Goal: Task Accomplishment & Management: Use online tool/utility

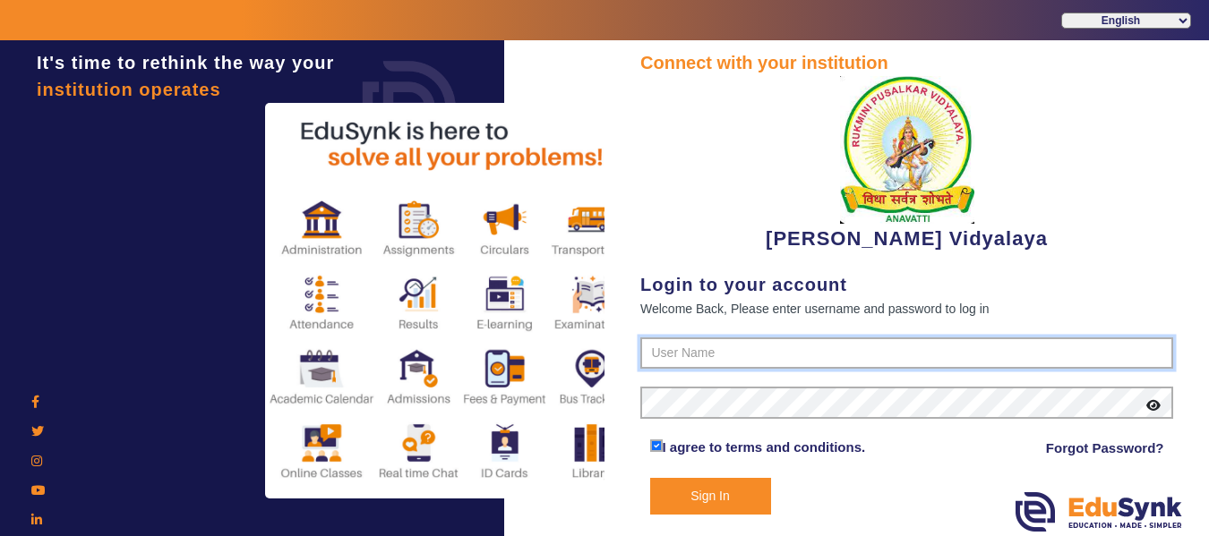
type input "1236547891"
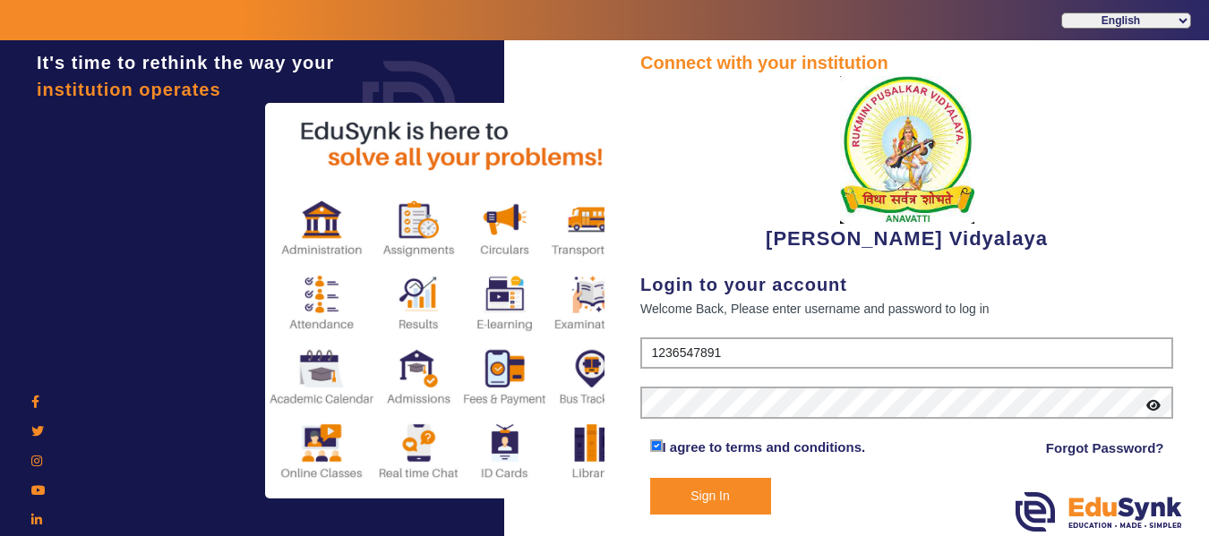
click at [726, 503] on button "Sign In" at bounding box center [710, 496] width 121 height 37
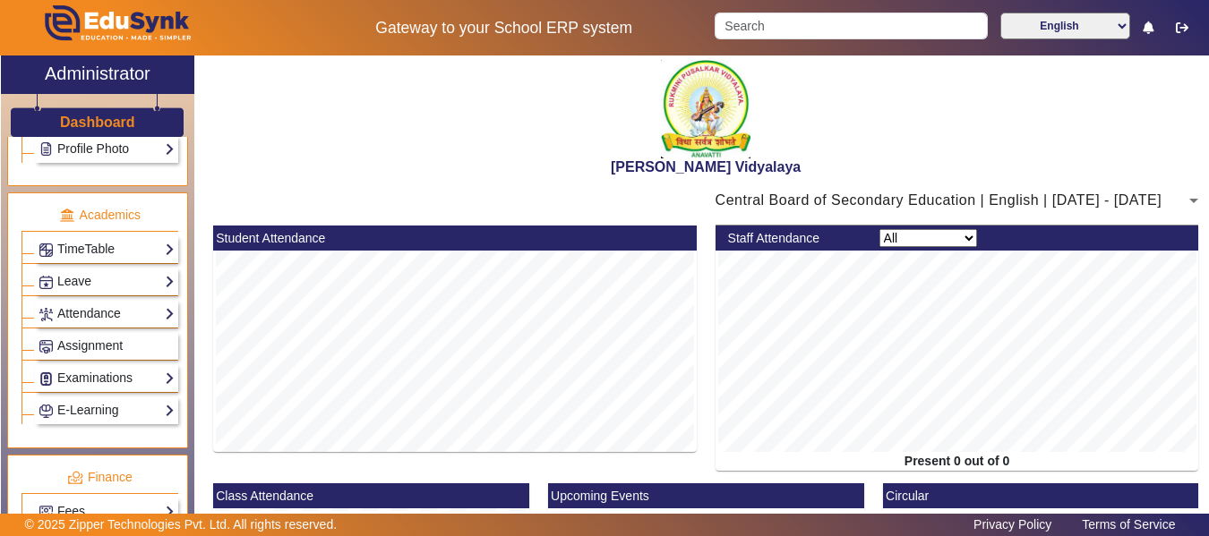
scroll to position [716, 0]
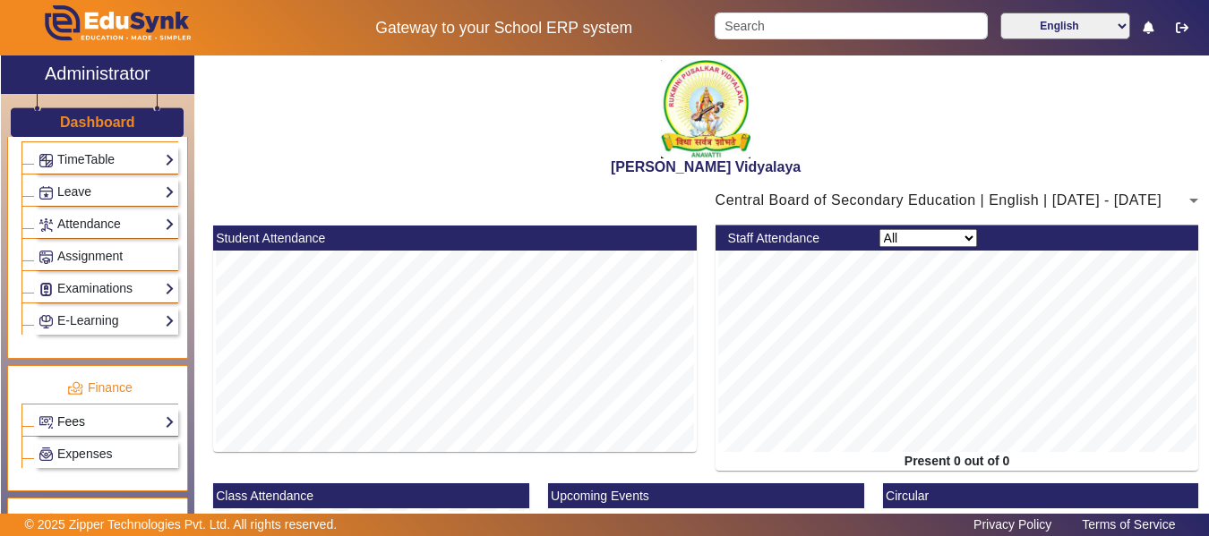
click at [90, 422] on link "Fees" at bounding box center [106, 422] width 136 height 21
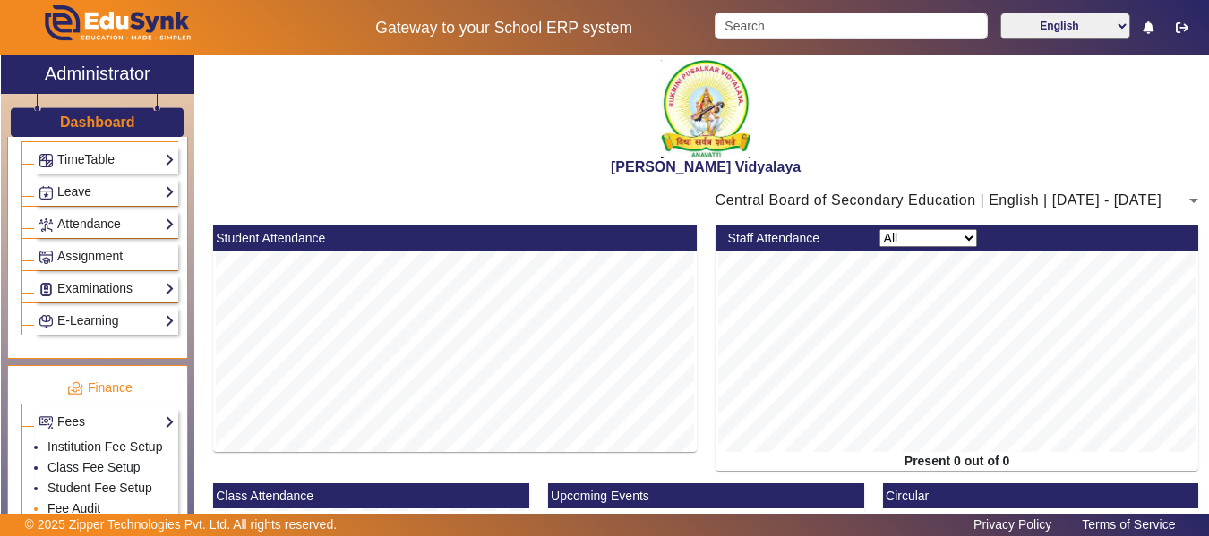
click at [81, 505] on link "Fee Audit" at bounding box center [73, 508] width 53 height 14
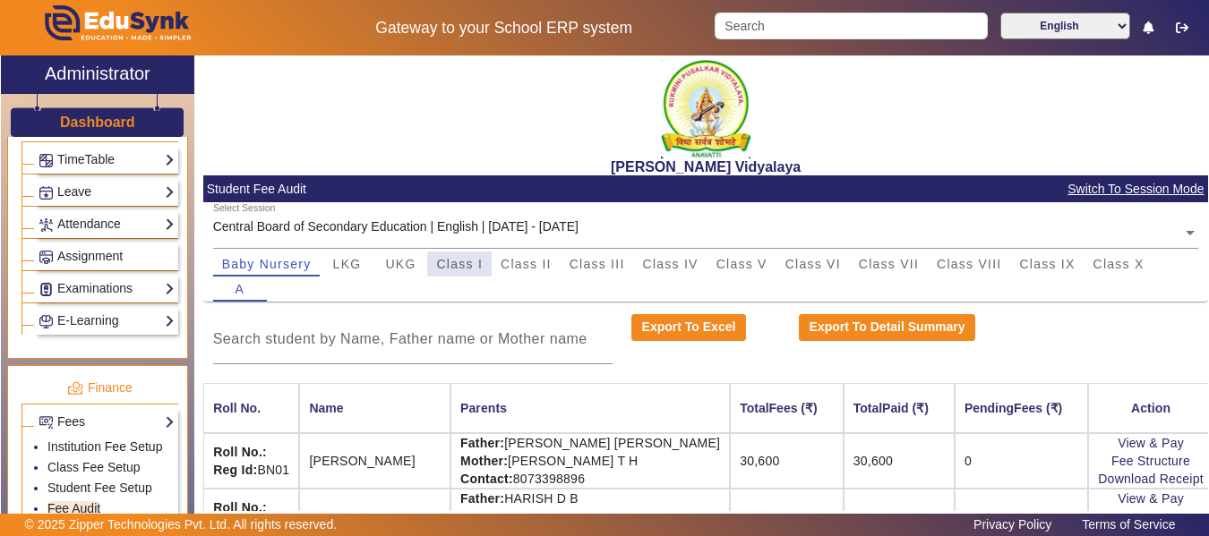
click at [465, 264] on span "Class I" at bounding box center [459, 264] width 47 height 13
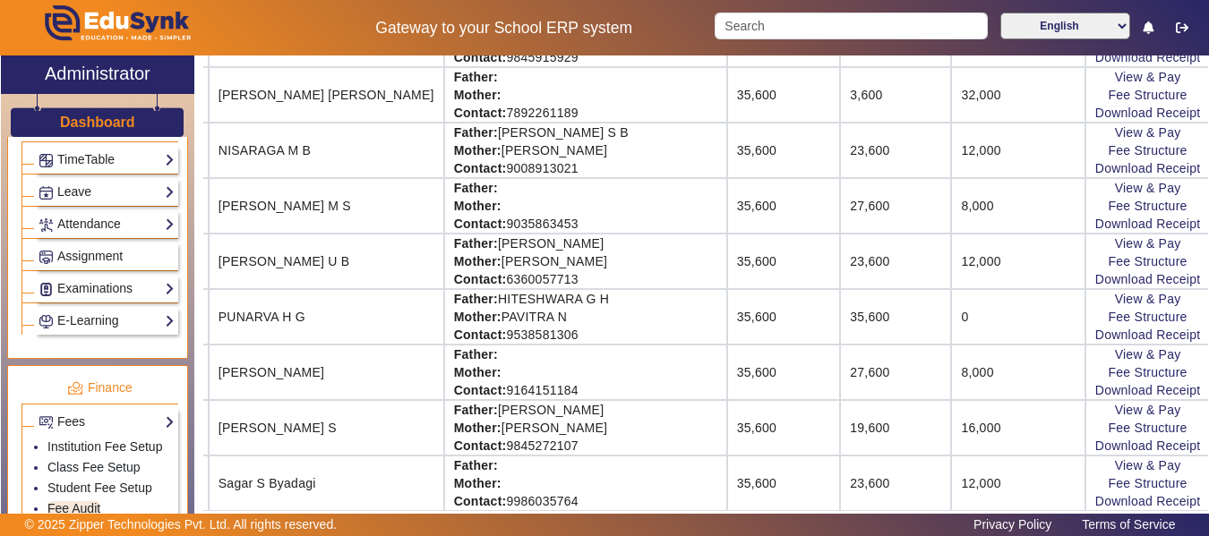
scroll to position [1421, 150]
click at [1131, 410] on link "View & Pay" at bounding box center [1146, 410] width 66 height 14
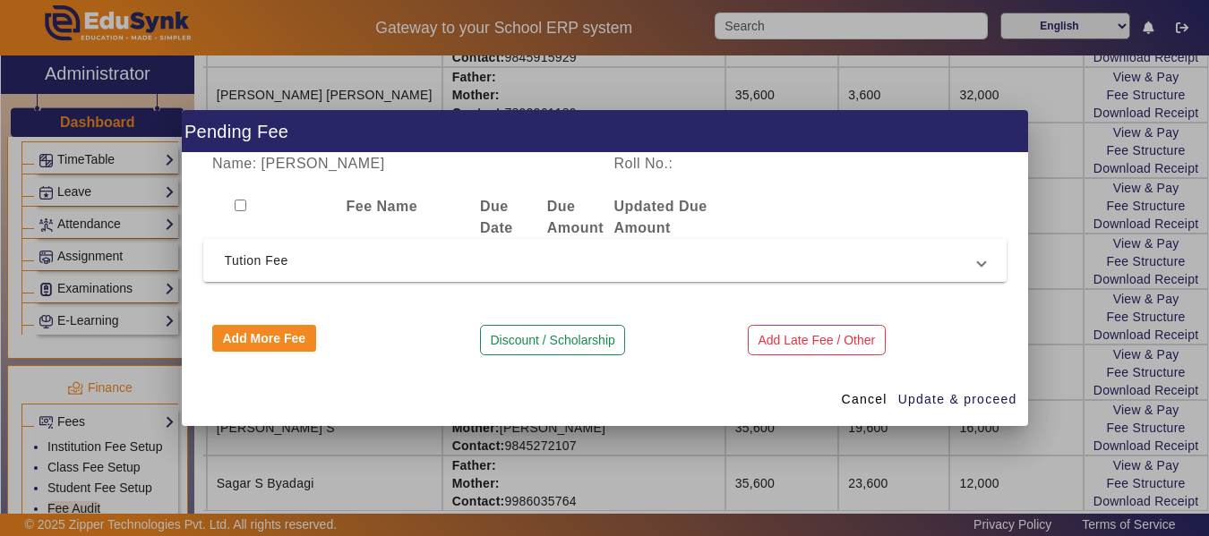
click at [245, 265] on span "Tution Fee" at bounding box center [601, 260] width 753 height 21
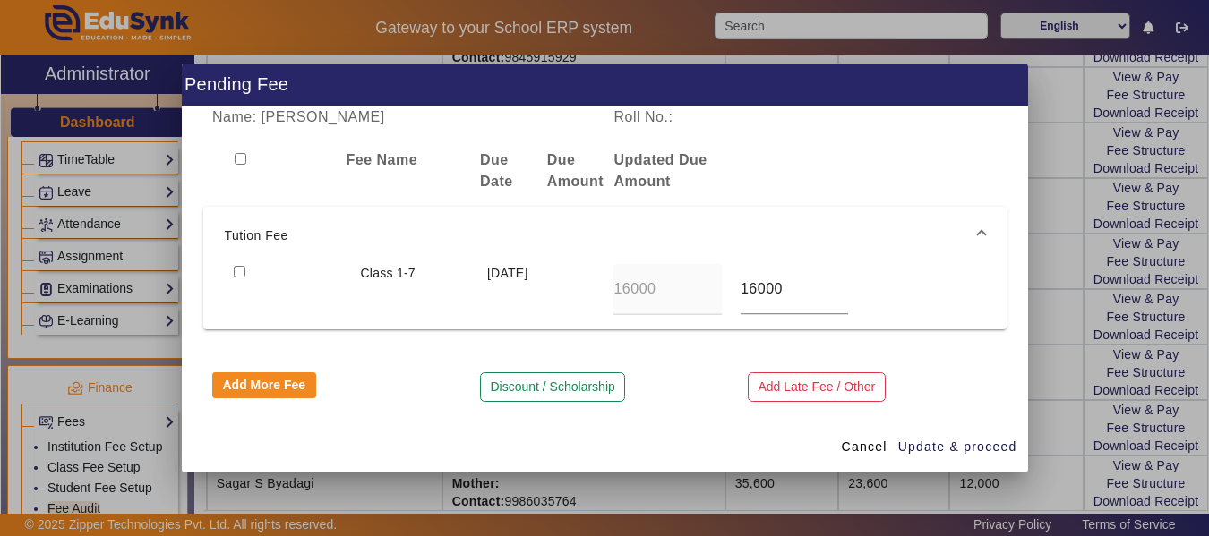
click at [236, 269] on input "checkbox" at bounding box center [240, 272] width 12 height 12
checkbox input "true"
click at [932, 439] on span "Update & proceed" at bounding box center [957, 447] width 119 height 19
type input "24000"
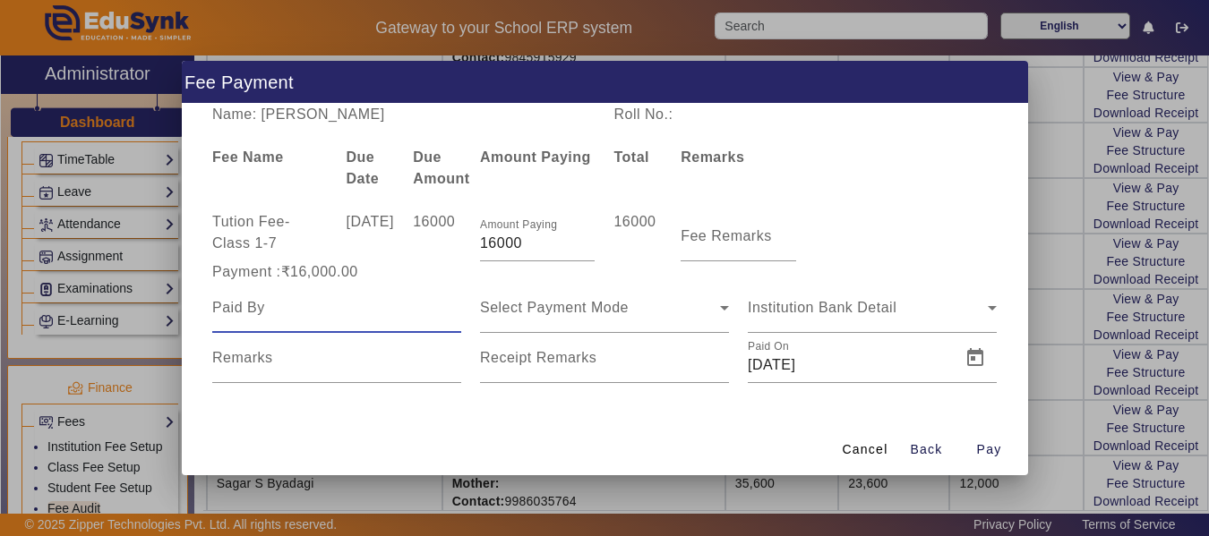
click at [265, 319] on input at bounding box center [336, 307] width 249 height 21
type input "F"
click at [550, 243] on input "16000" at bounding box center [537, 243] width 115 height 21
type input "10000"
click at [730, 239] on input "Fee Remarks" at bounding box center [737, 243] width 115 height 21
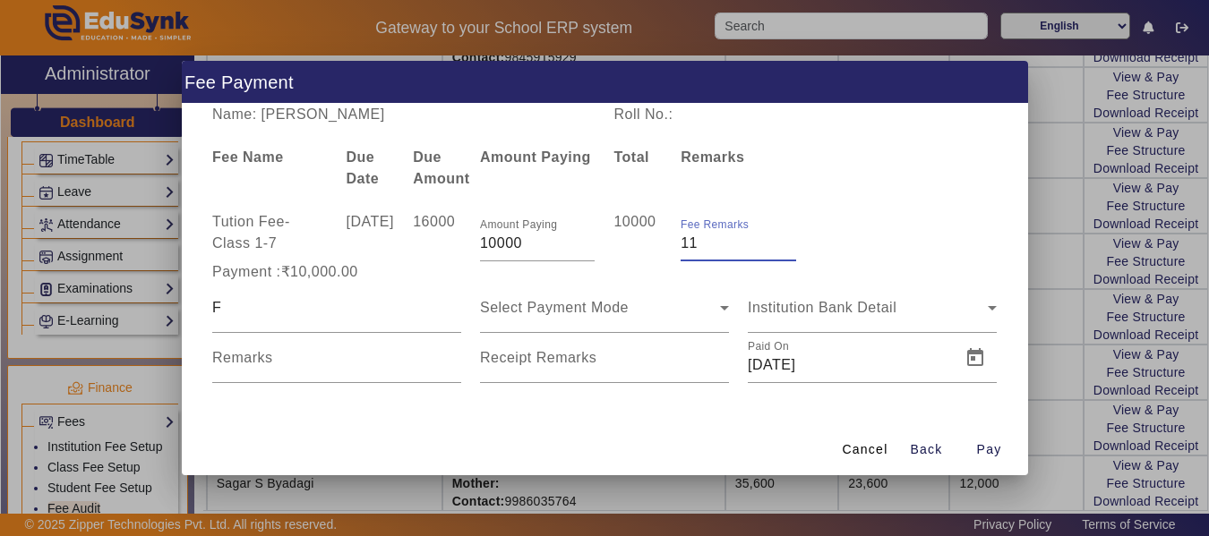
type input "1"
type input "3rd payment"
click at [227, 319] on input "F" at bounding box center [336, 307] width 249 height 21
type input "Father"
click at [515, 315] on span "Select Payment Mode" at bounding box center [554, 307] width 149 height 15
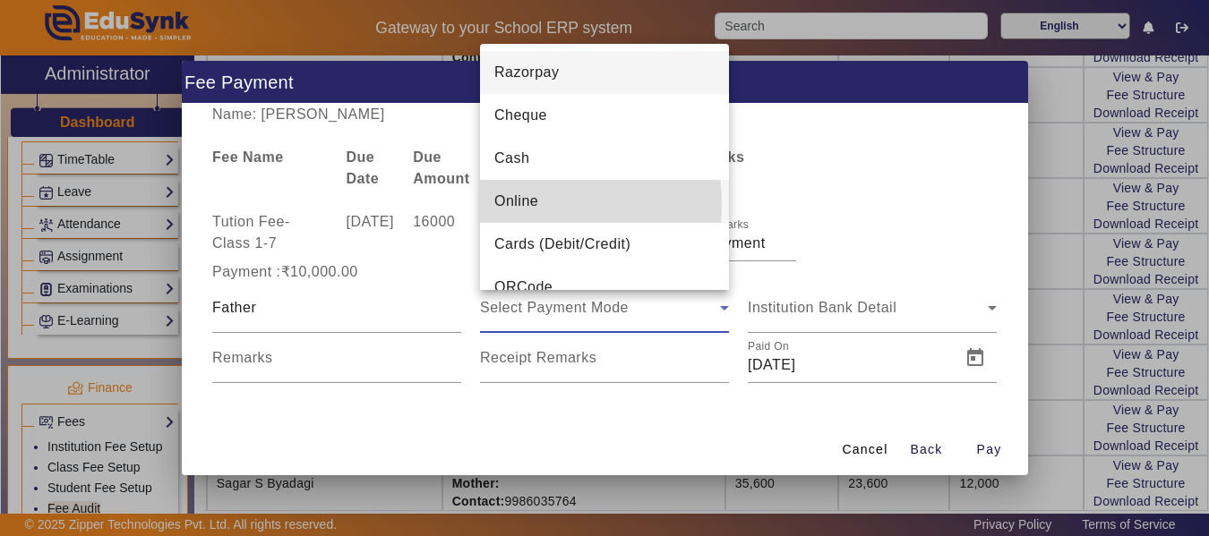
click at [538, 204] on span "Online" at bounding box center [516, 201] width 44 height 21
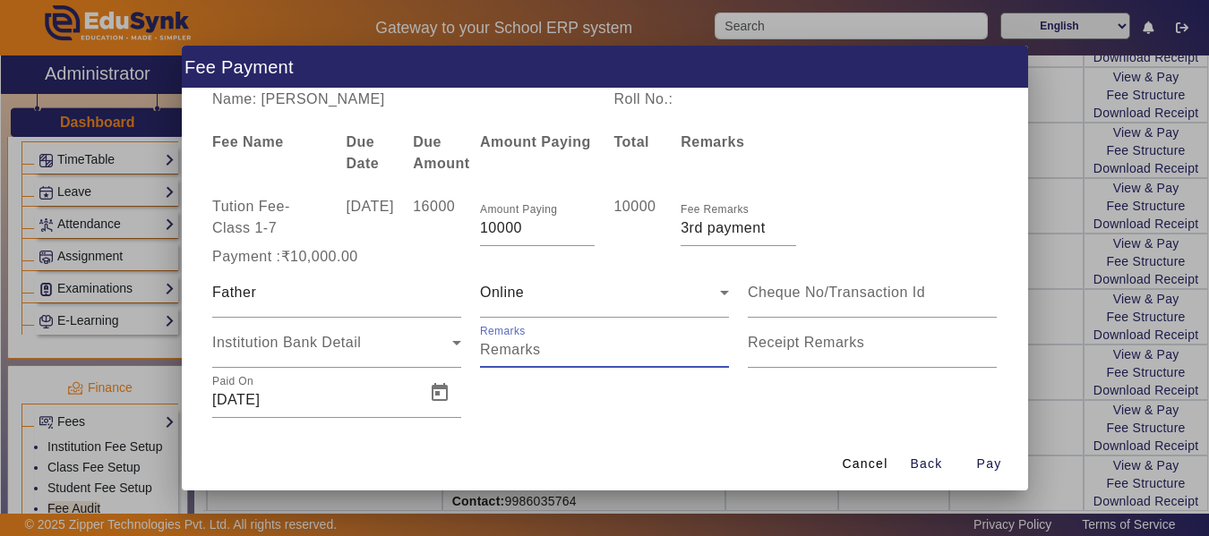
click at [510, 361] on input "Remarks" at bounding box center [604, 349] width 249 height 21
type input "773"
click at [764, 304] on input at bounding box center [872, 292] width 249 height 21
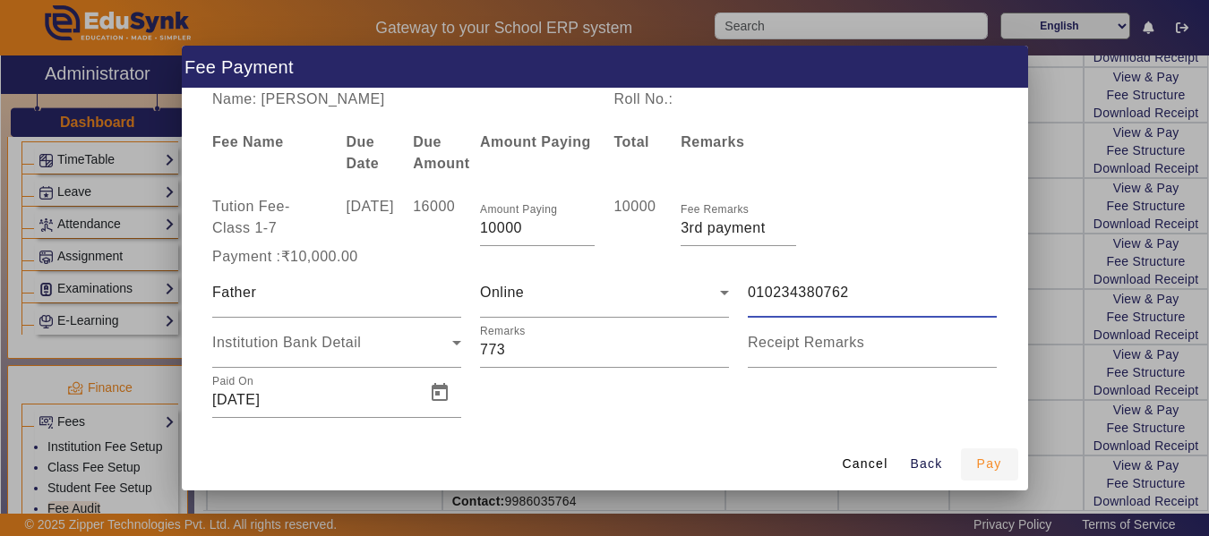
type input "010234380762"
click at [984, 466] on span "Pay" at bounding box center [989, 464] width 25 height 19
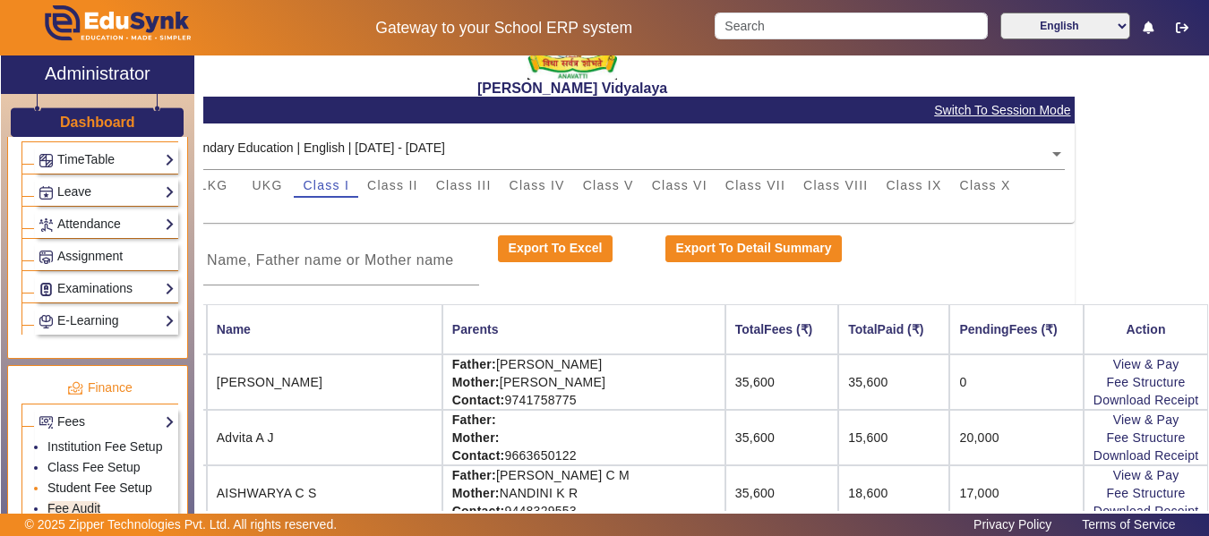
scroll to position [895, 0]
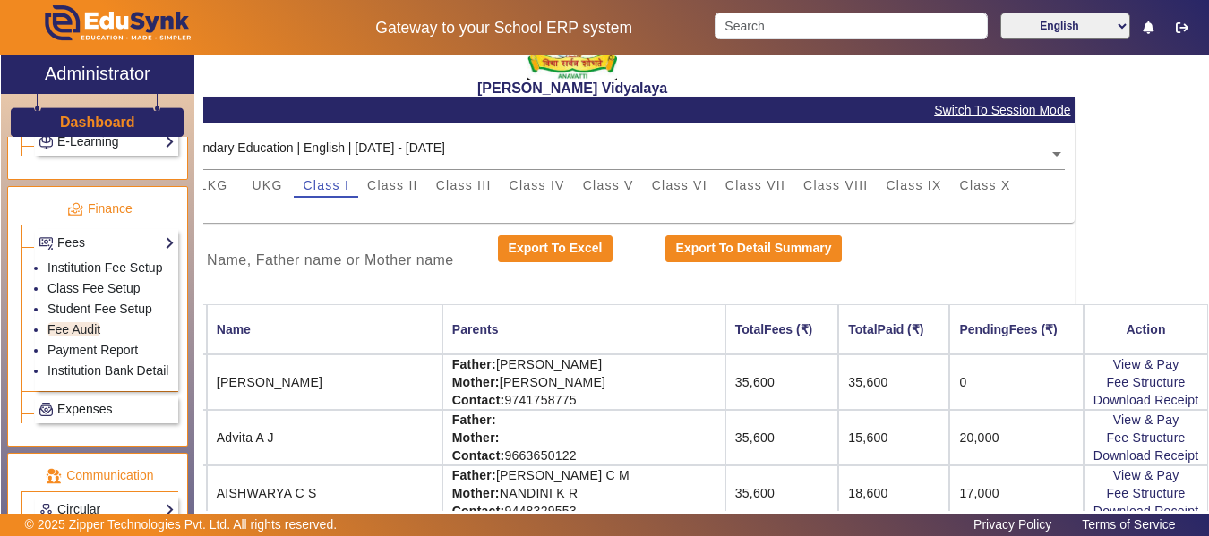
click at [72, 416] on span "Expenses" at bounding box center [84, 409] width 55 height 14
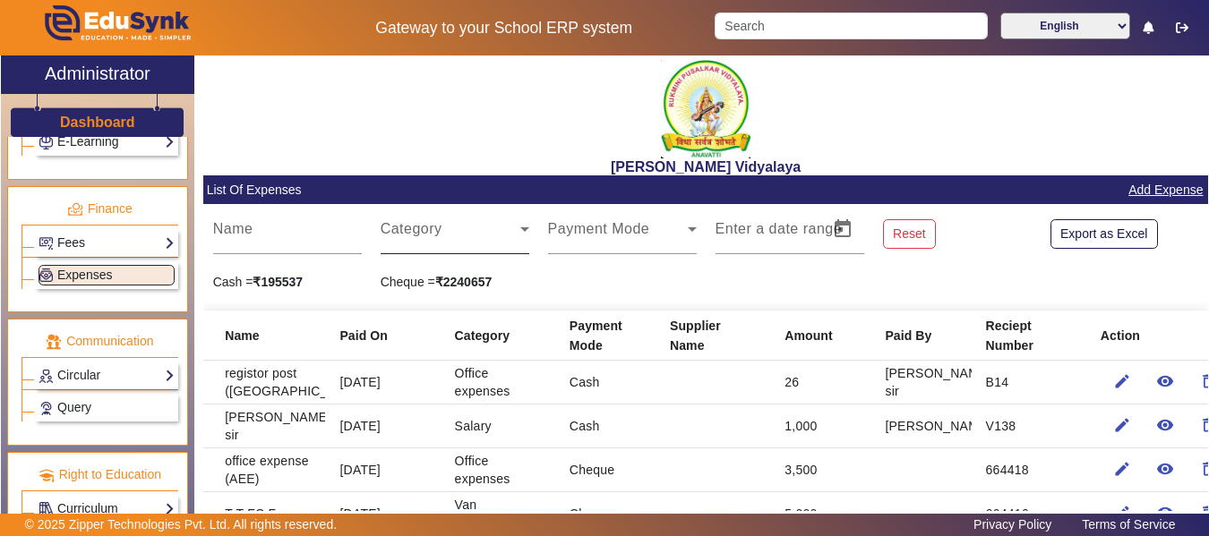
click at [436, 224] on mat-label "Category" at bounding box center [412, 228] width 62 height 15
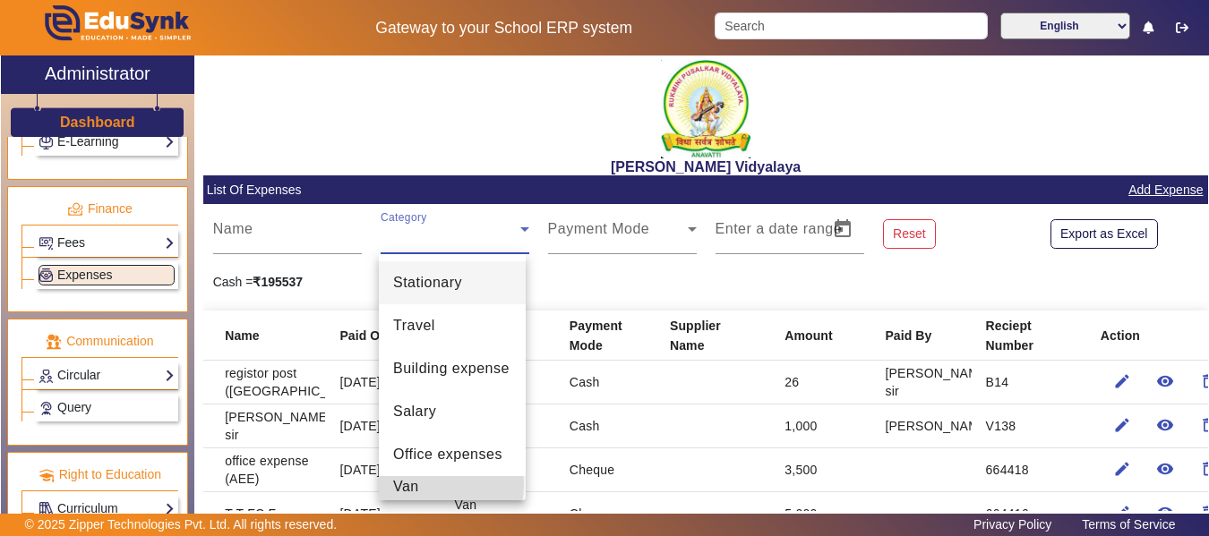
click at [426, 484] on span "Van Maintainance" at bounding box center [452, 497] width 118 height 43
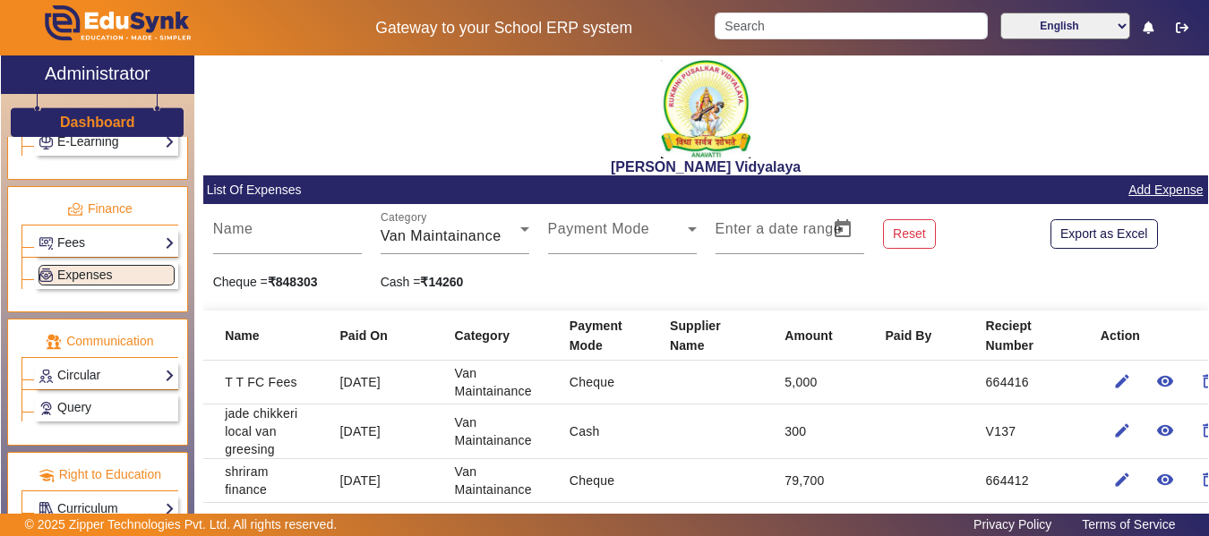
click at [1164, 199] on link "Add Expense" at bounding box center [1165, 190] width 78 height 22
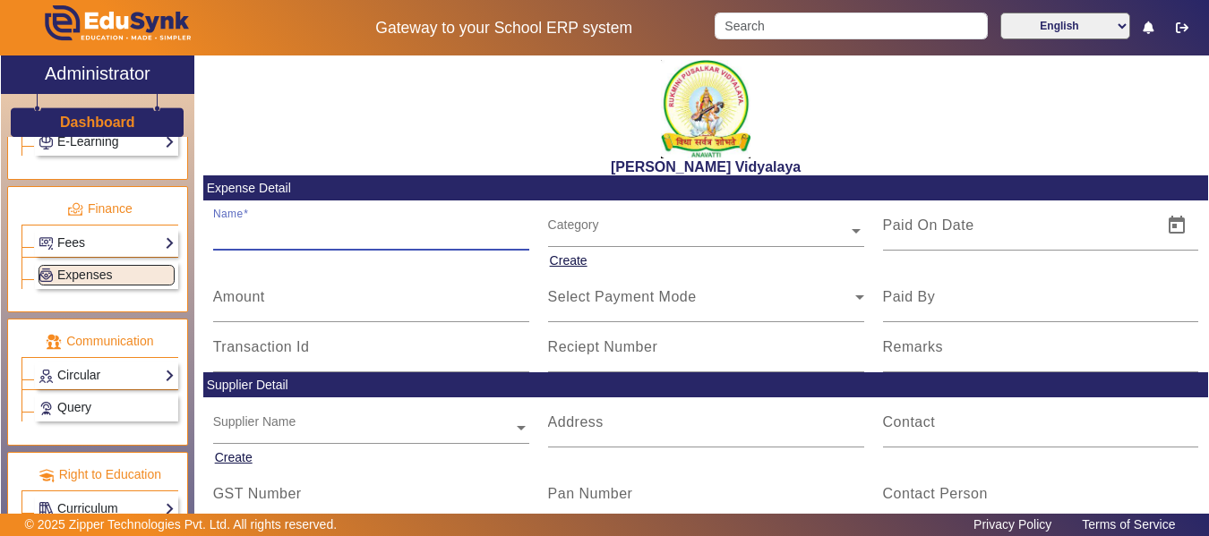
click at [250, 238] on input "Name" at bounding box center [371, 232] width 316 height 21
type input "g"
type input "[PERSON_NAME] oil ([PERSON_NAME])"
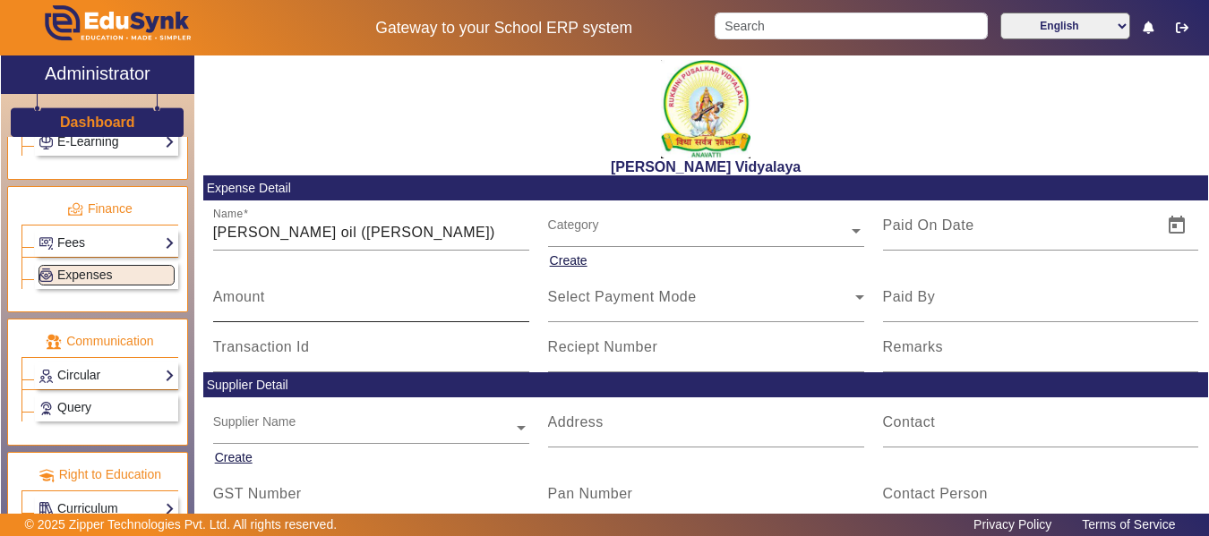
click at [261, 304] on mat-label "Amount" at bounding box center [239, 296] width 52 height 15
click at [261, 304] on input "Amount" at bounding box center [371, 304] width 316 height 21
type input "1020"
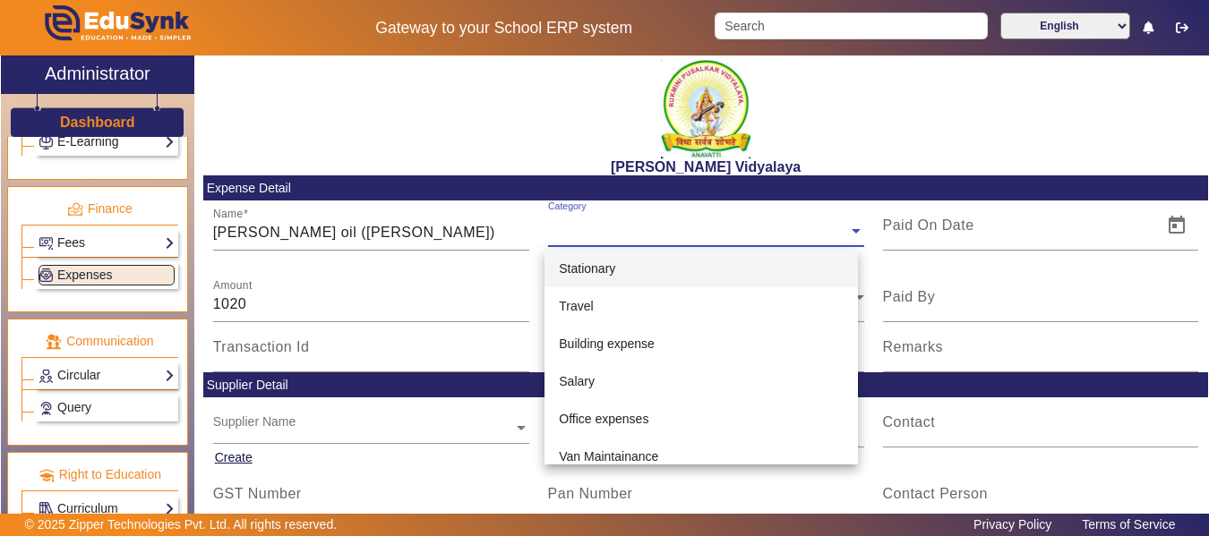
click at [589, 223] on input "text" at bounding box center [706, 231] width 316 height 19
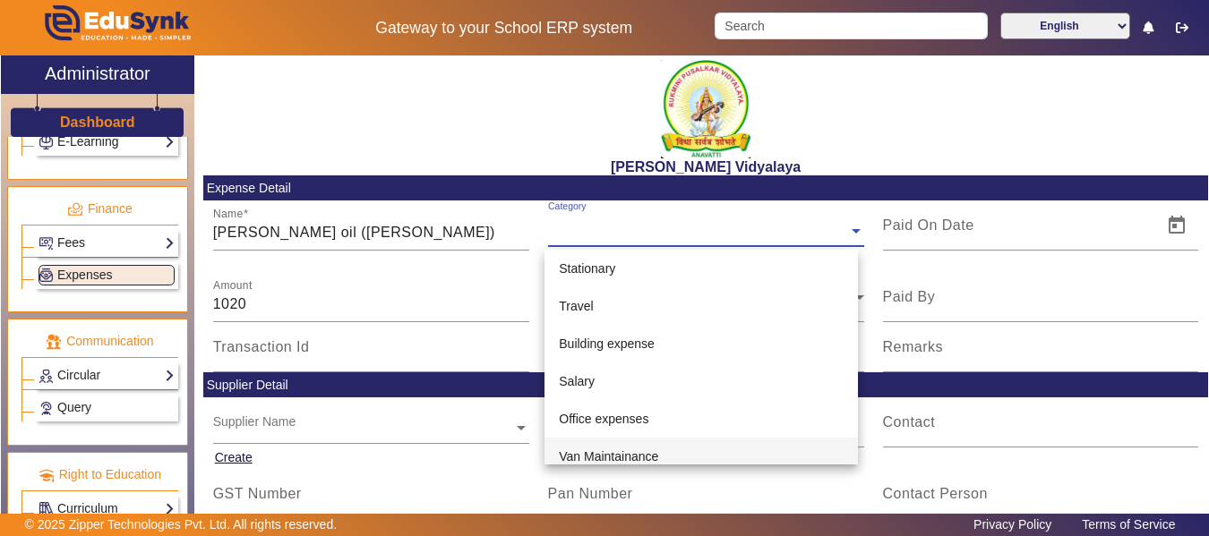
click at [601, 457] on span "Van Maintainance" at bounding box center [608, 456] width 99 height 14
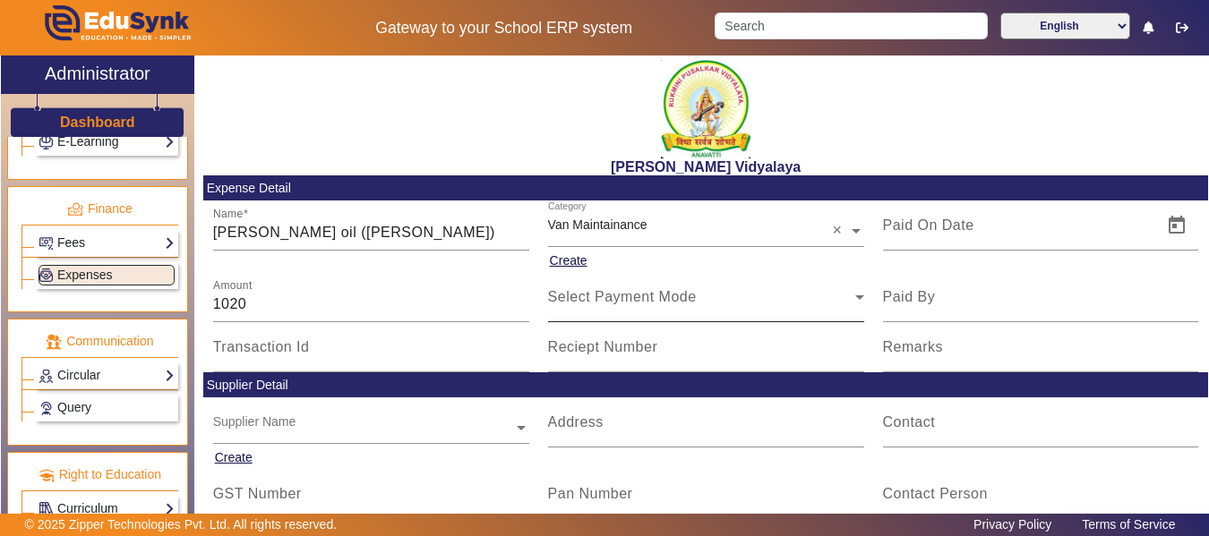
click at [578, 308] on div "Select Payment Mode" at bounding box center [706, 297] width 316 height 50
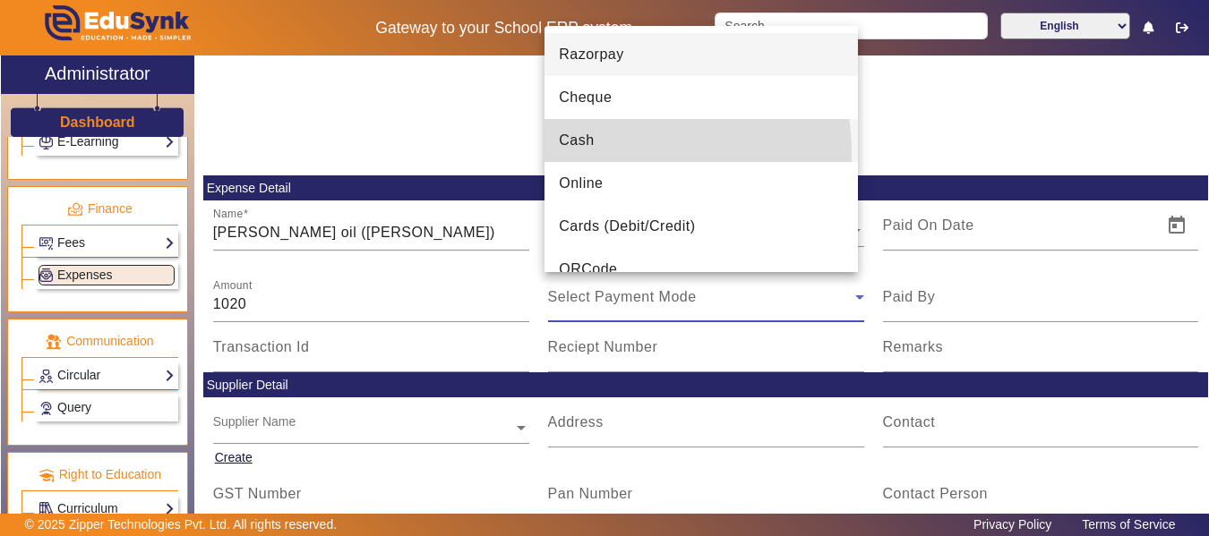
click at [593, 154] on mat-option "Cash" at bounding box center [700, 140] width 313 height 43
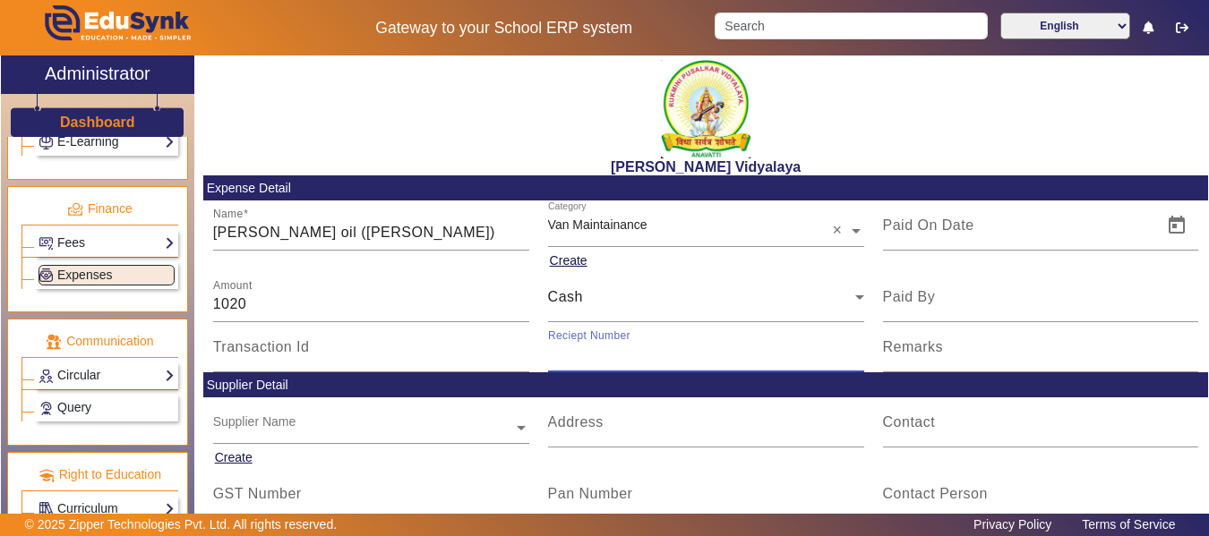
click at [606, 357] on input "Reciept Number" at bounding box center [706, 354] width 316 height 21
type input "b"
type input "B15"
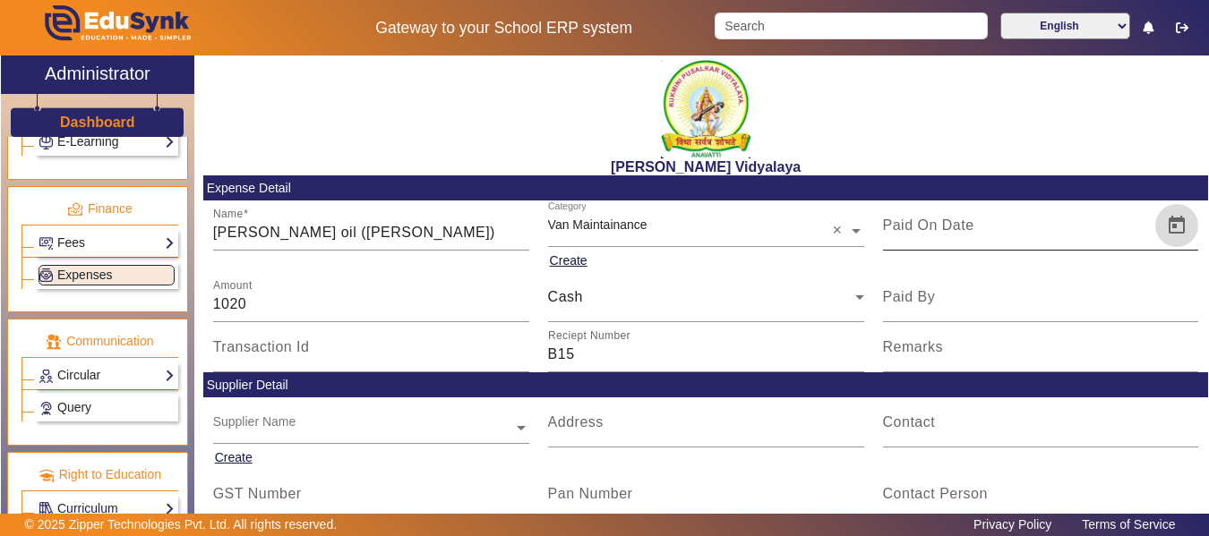
click at [1170, 227] on span "Open calendar" at bounding box center [1176, 225] width 43 height 43
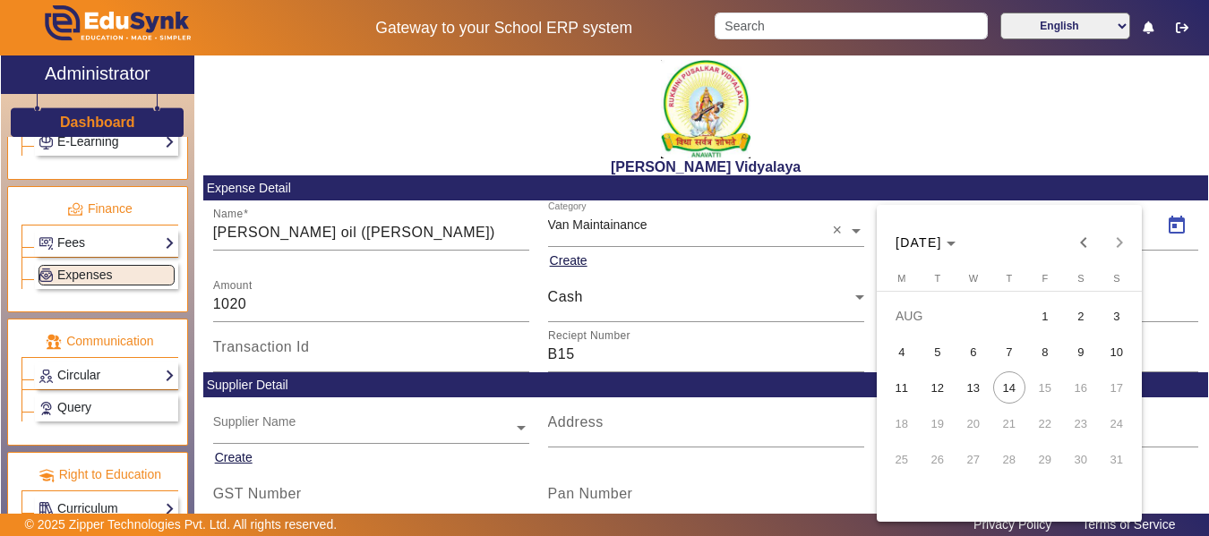
click at [937, 359] on span "5" at bounding box center [937, 352] width 32 height 32
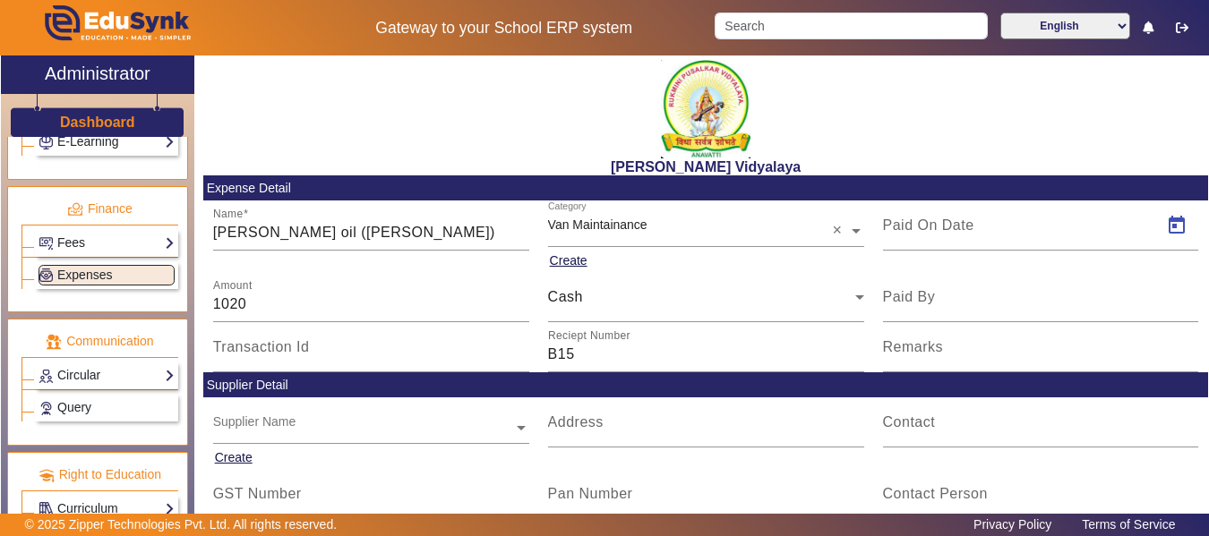
type input "[DATE]"
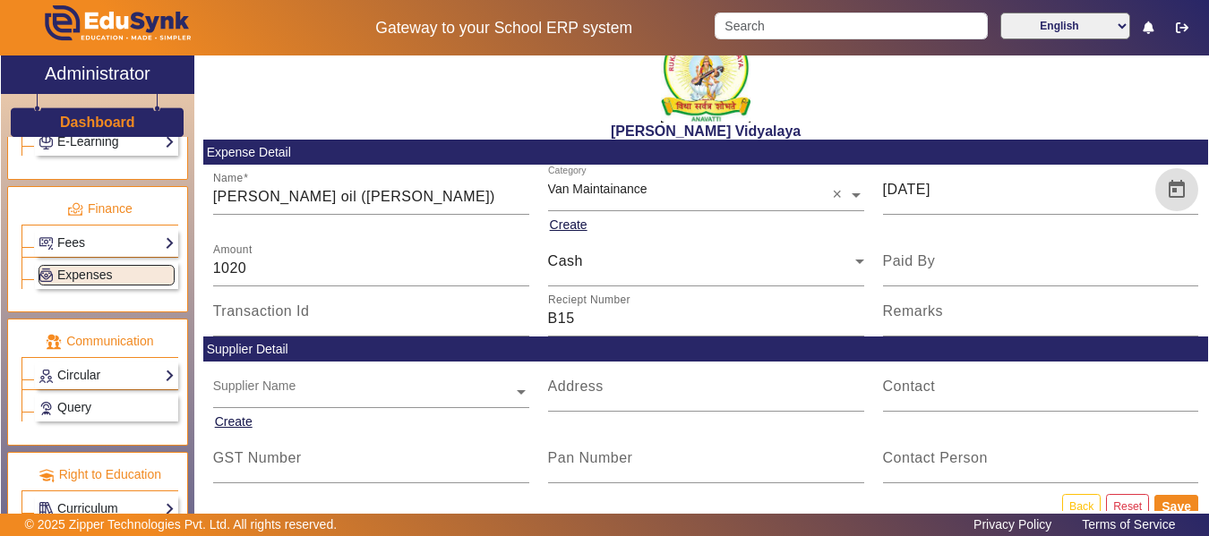
scroll to position [67, 0]
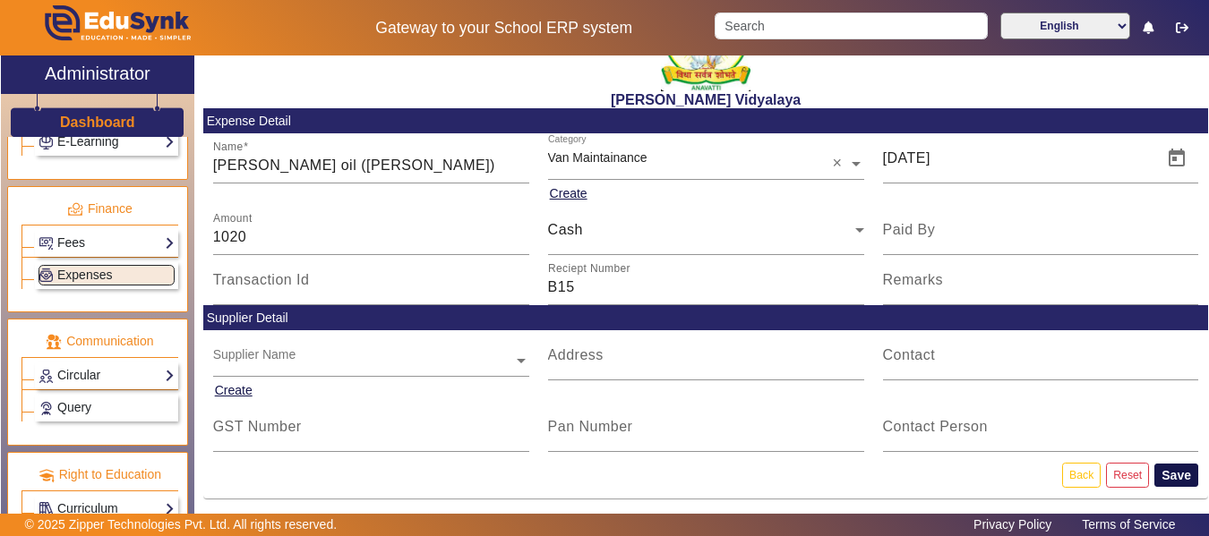
click at [1168, 470] on button "Save" at bounding box center [1176, 475] width 44 height 23
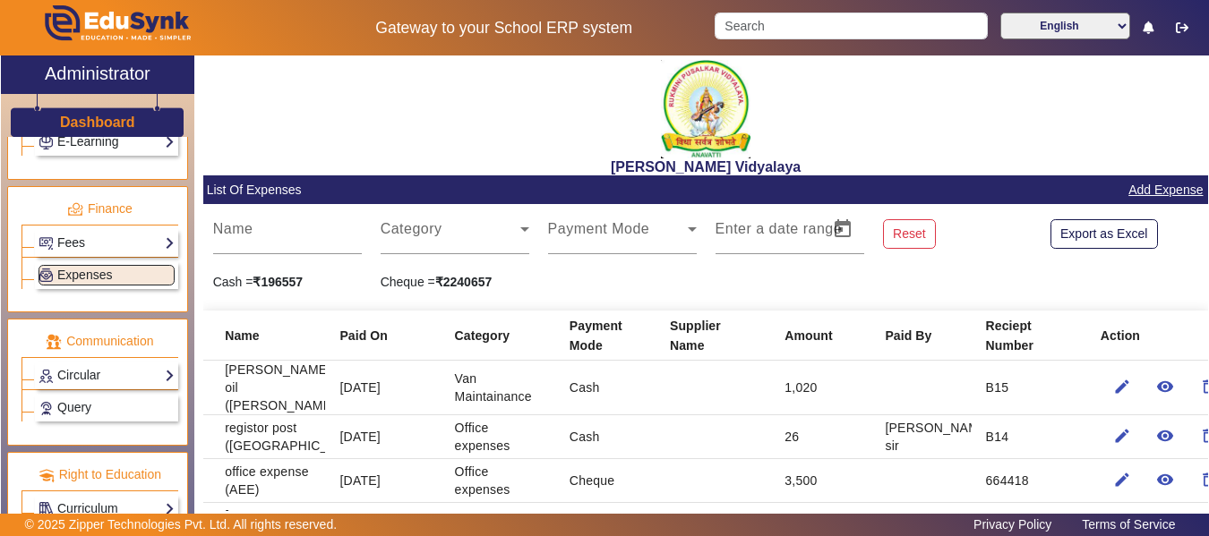
click at [1153, 192] on link "Add Expense" at bounding box center [1165, 190] width 78 height 22
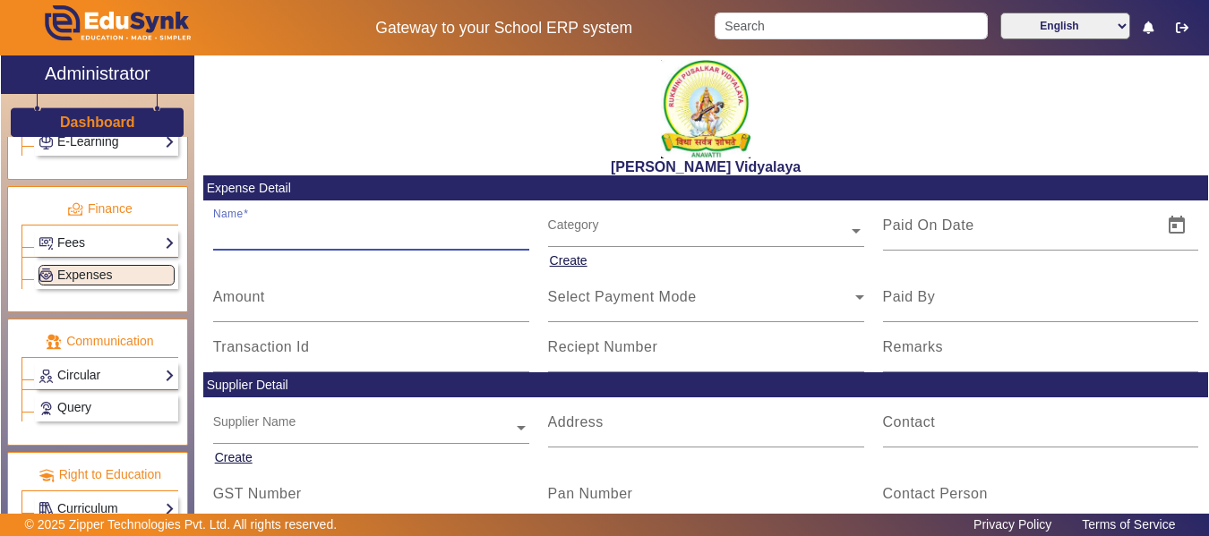
click at [265, 238] on input "Name" at bounding box center [371, 232] width 316 height 21
type input "[PERSON_NAME] pen mart"
click at [259, 295] on mat-label "Amount" at bounding box center [239, 296] width 52 height 15
click at [259, 295] on input "Amount" at bounding box center [371, 304] width 316 height 21
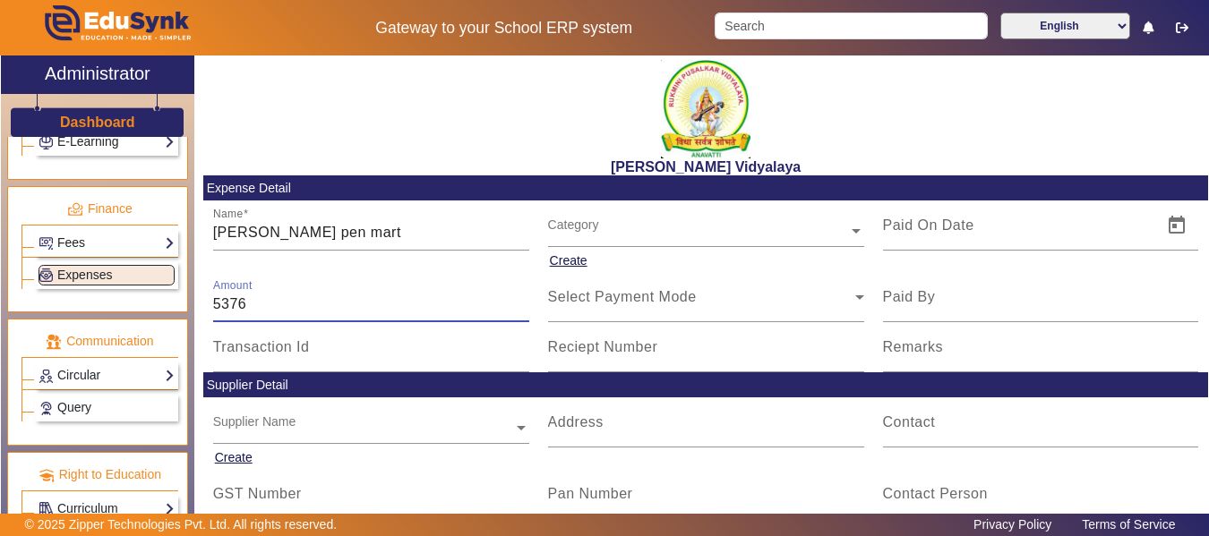
type input "5376"
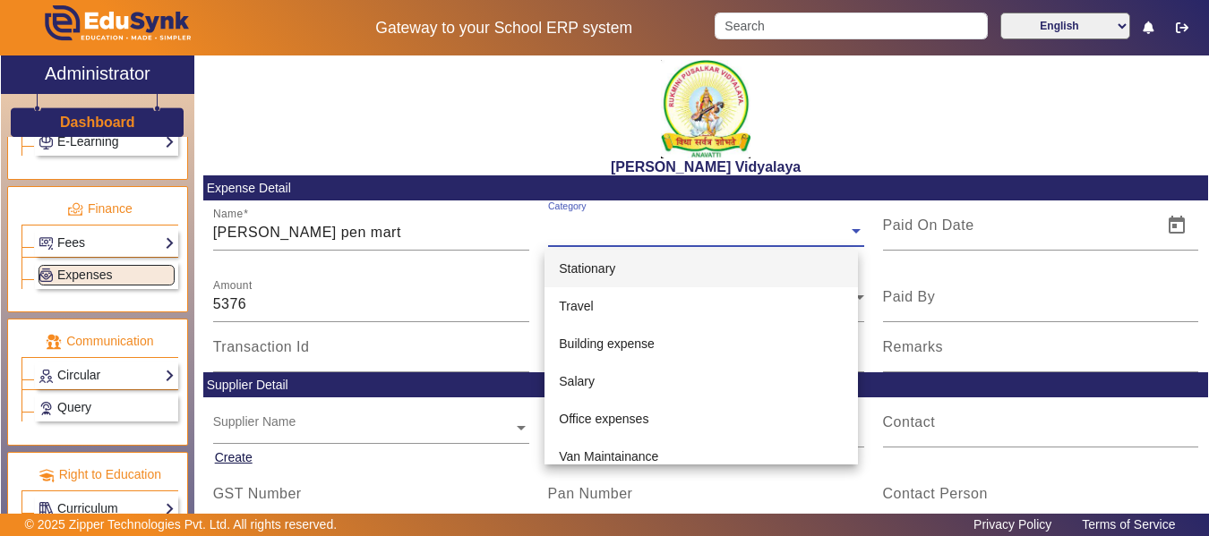
click at [587, 227] on input "text" at bounding box center [706, 231] width 316 height 19
click at [603, 258] on div "Stationary" at bounding box center [700, 269] width 313 height 38
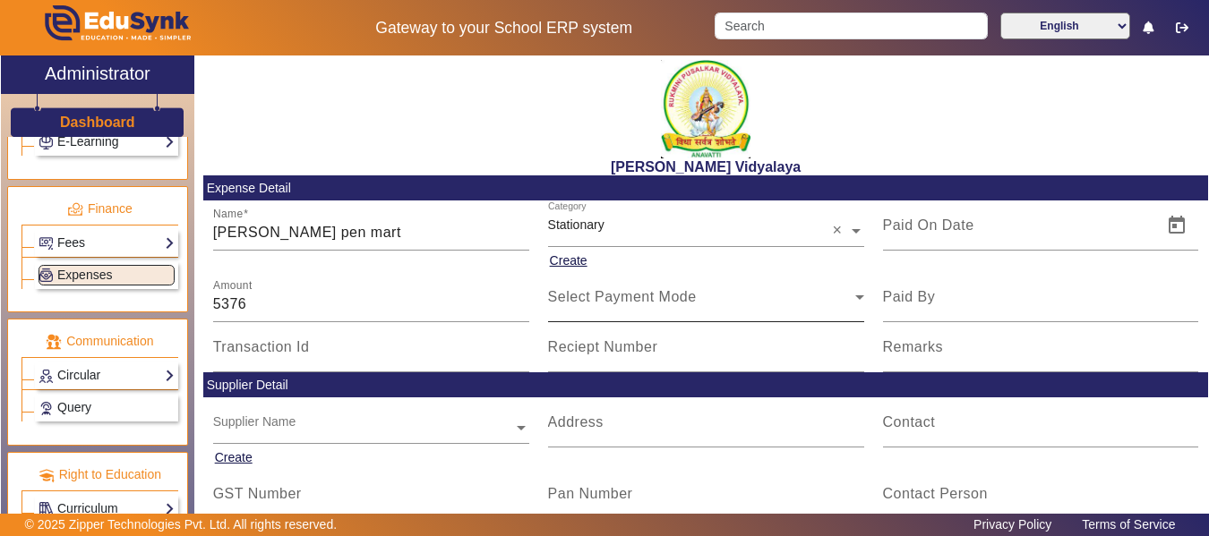
click at [596, 311] on div "Select Payment Mode" at bounding box center [706, 297] width 316 height 50
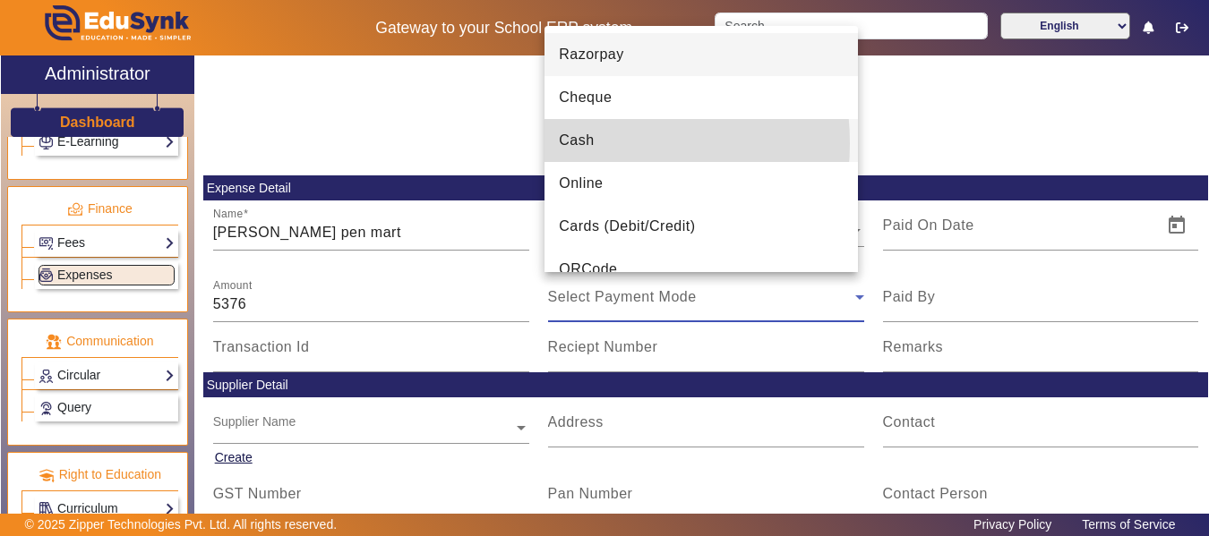
click at [581, 143] on span "Cash" at bounding box center [576, 140] width 35 height 21
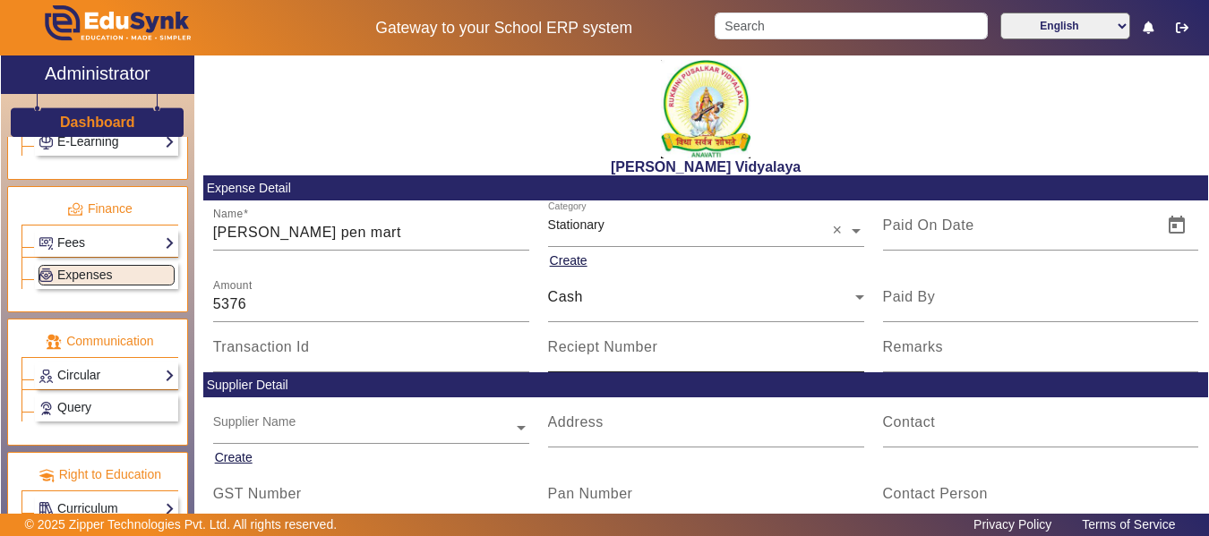
click at [575, 355] on label "Reciept Number" at bounding box center [603, 347] width 110 height 16
click at [575, 355] on input "Reciept Number" at bounding box center [706, 354] width 316 height 21
type input "b"
type input "B17"
click at [1173, 228] on span "Open calendar" at bounding box center [1176, 225] width 43 height 43
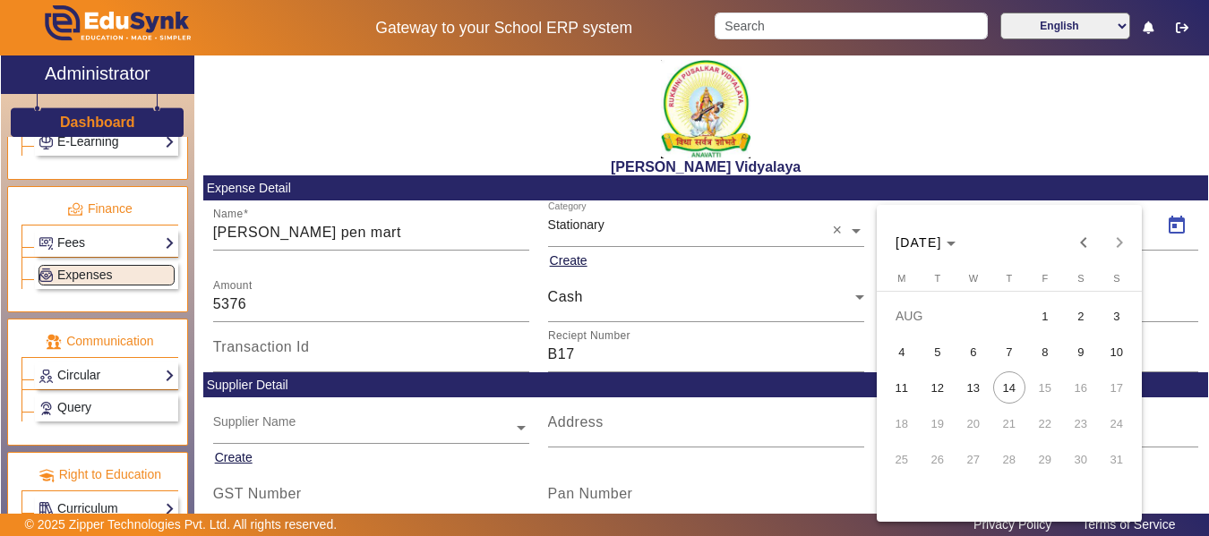
click at [368, 223] on div at bounding box center [604, 268] width 1209 height 536
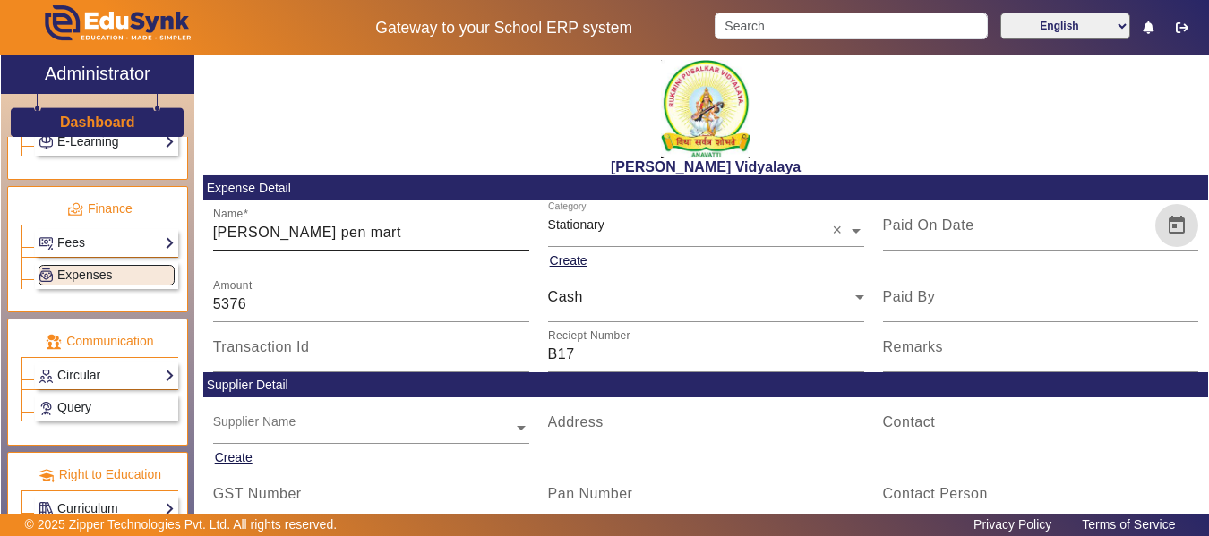
click at [342, 240] on input "[PERSON_NAME] pen mart" at bounding box center [371, 232] width 316 height 21
type input "[PERSON_NAME] pen mart ([DATE])"
click at [244, 302] on input "5376" at bounding box center [371, 304] width 316 height 21
click at [1170, 226] on span "Open calendar" at bounding box center [1176, 225] width 43 height 43
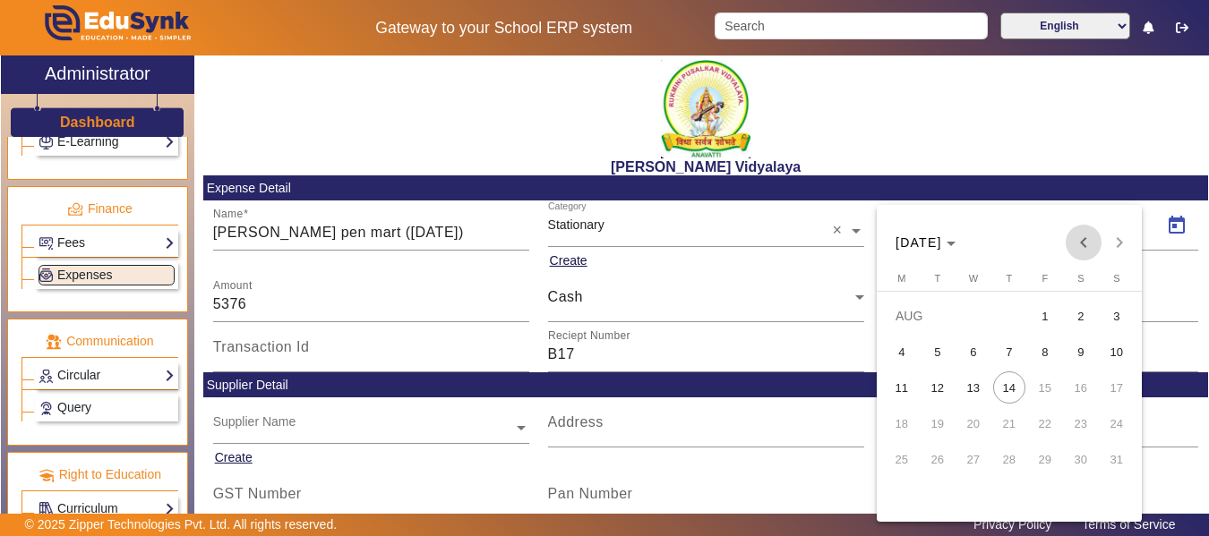
click at [1082, 248] on span "Previous month" at bounding box center [1083, 243] width 36 height 36
click at [393, 227] on div at bounding box center [604, 268] width 1209 height 536
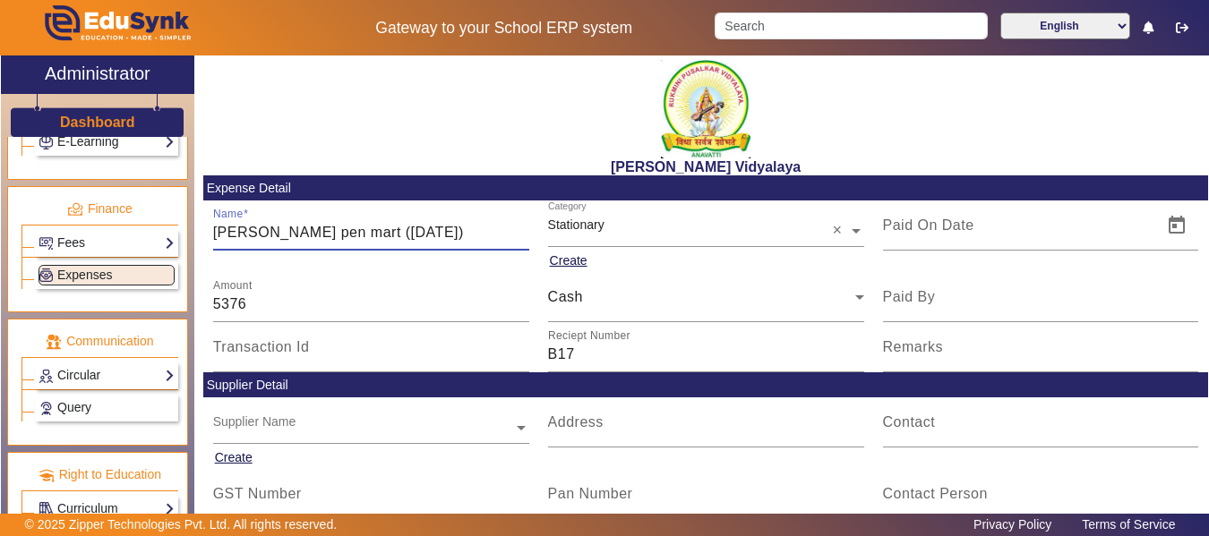
click at [395, 222] on input "[PERSON_NAME] pen mart ([DATE])" at bounding box center [371, 232] width 316 height 21
type input "[PERSON_NAME] pen mart"
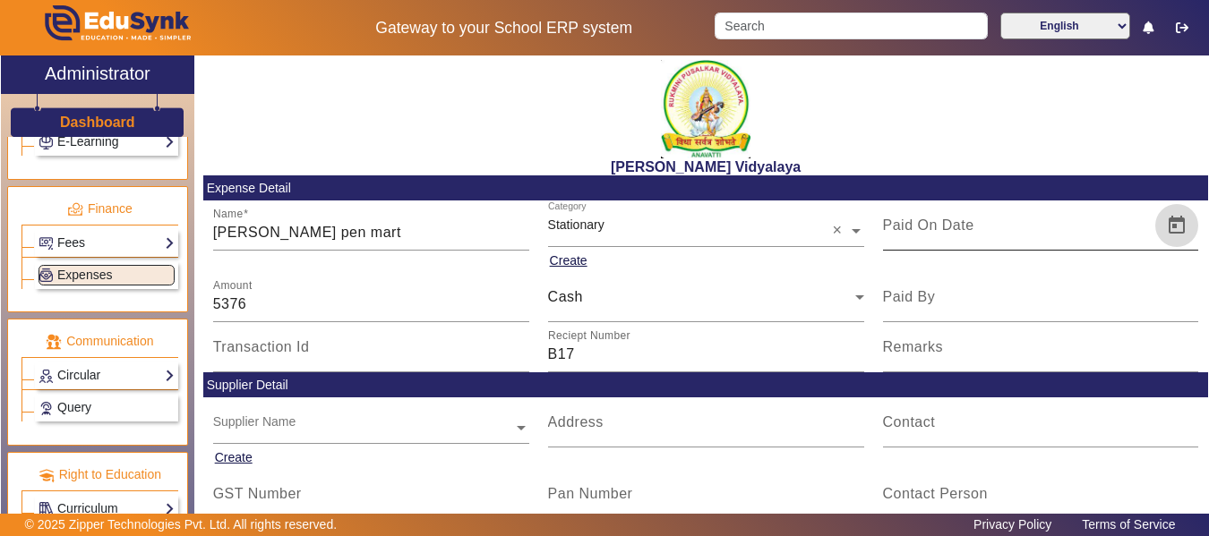
click at [1166, 235] on span "Open calendar" at bounding box center [1176, 225] width 43 height 43
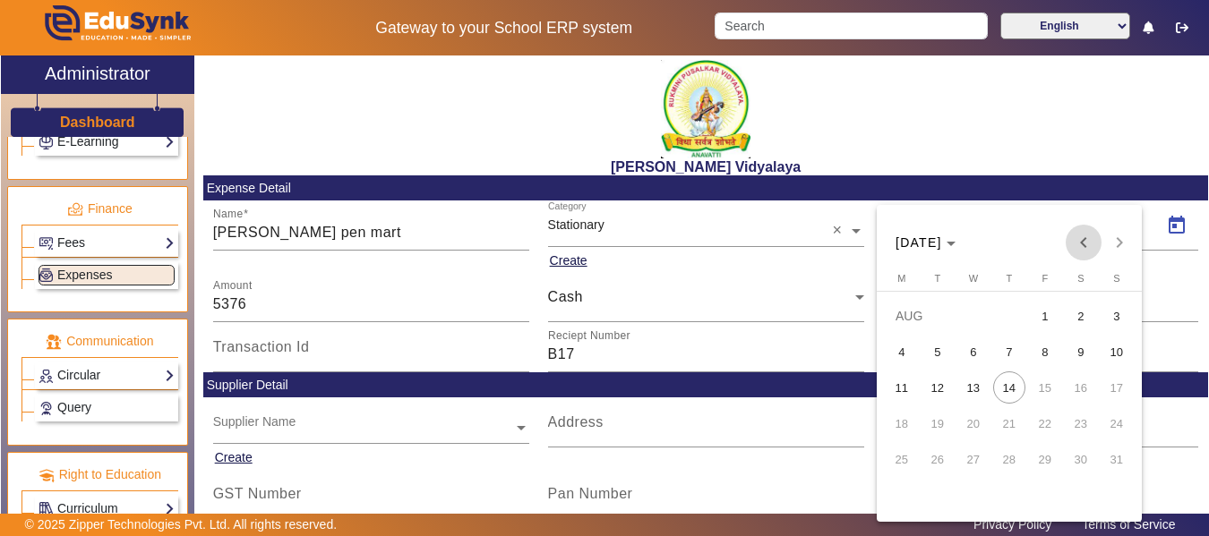
click at [1083, 246] on span "Previous month" at bounding box center [1083, 243] width 36 height 36
click at [1014, 354] on span "5" at bounding box center [1009, 352] width 32 height 32
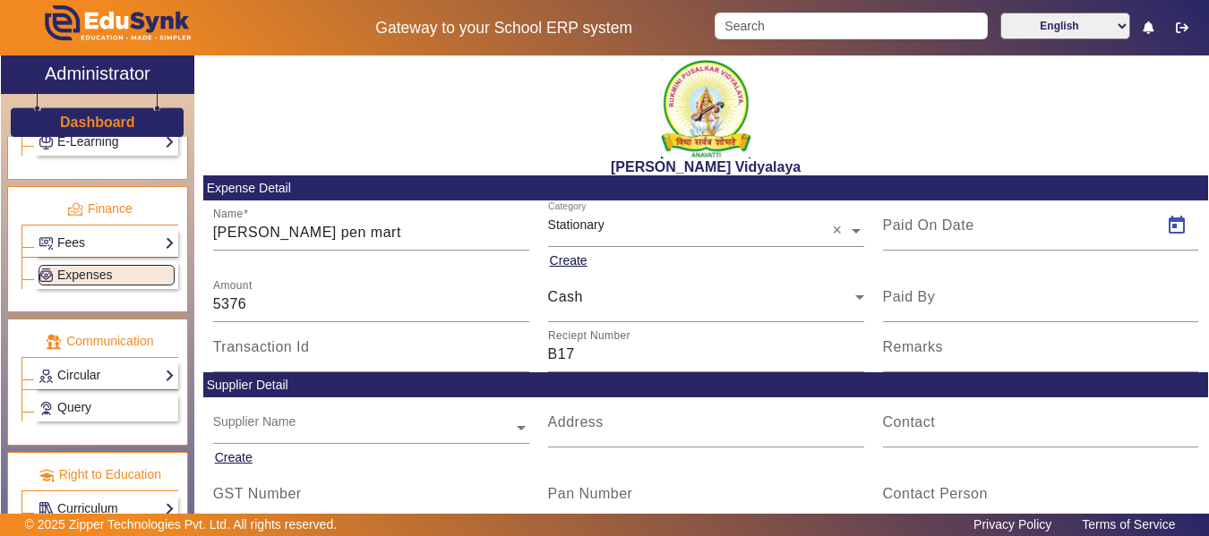
type input "[DATE]"
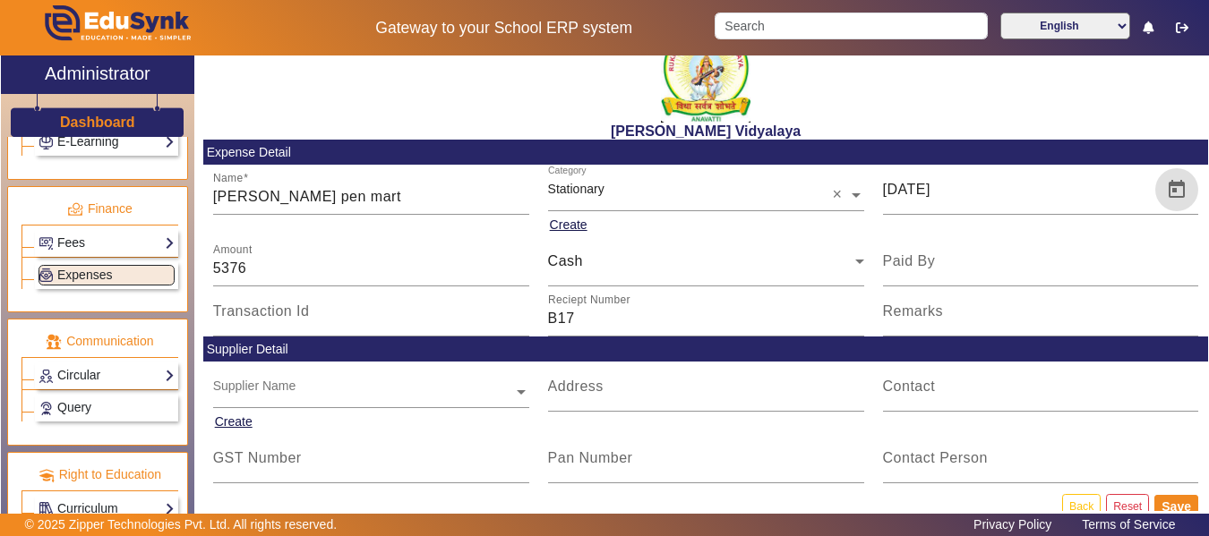
scroll to position [67, 0]
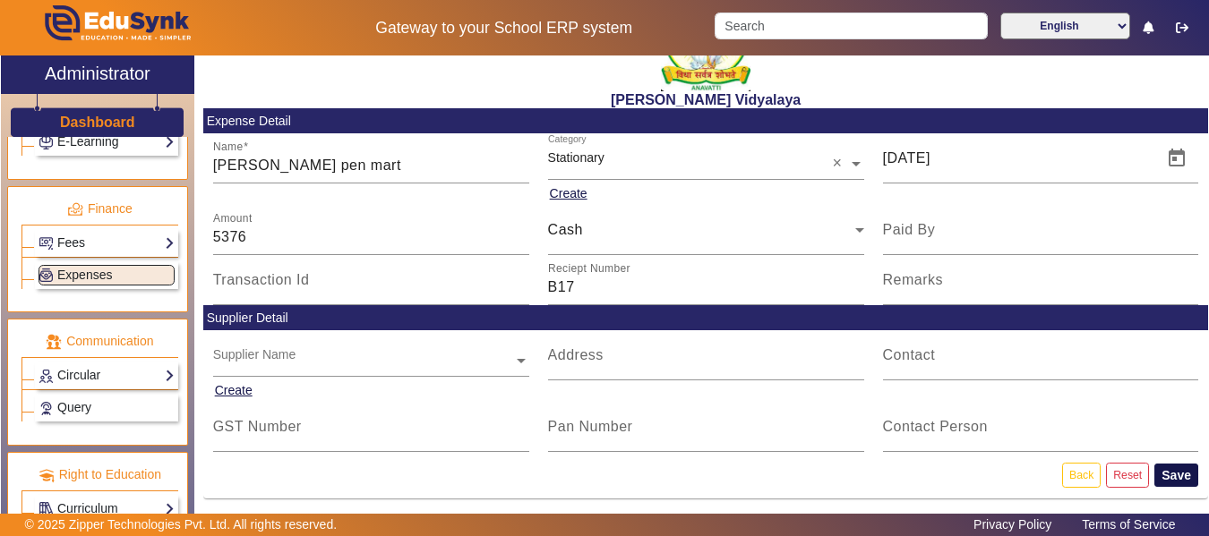
click at [1168, 479] on button "Save" at bounding box center [1176, 475] width 44 height 23
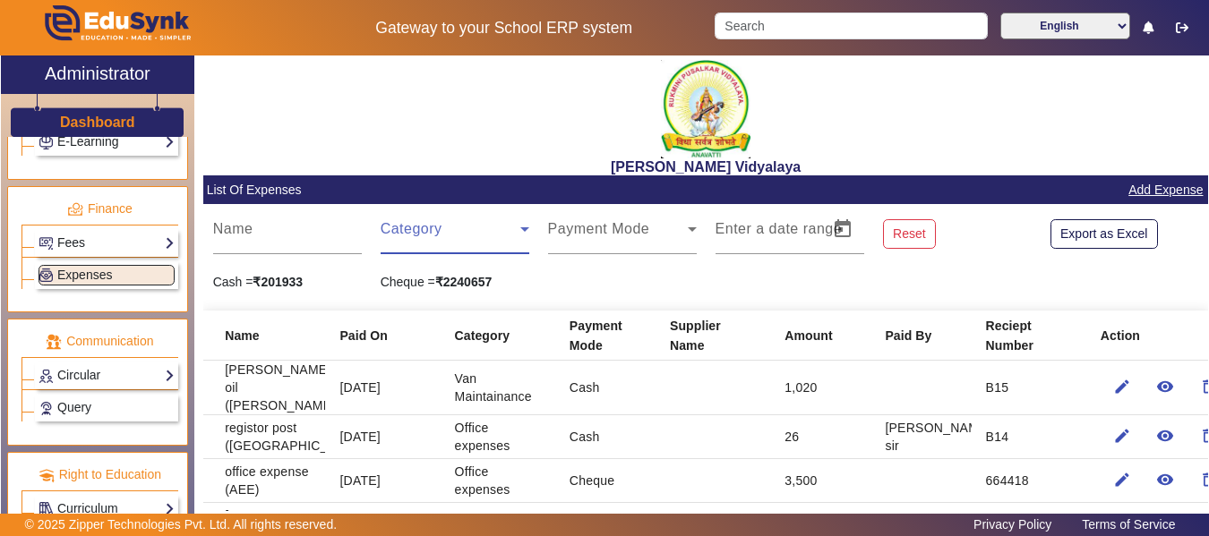
click at [443, 231] on span at bounding box center [451, 236] width 140 height 21
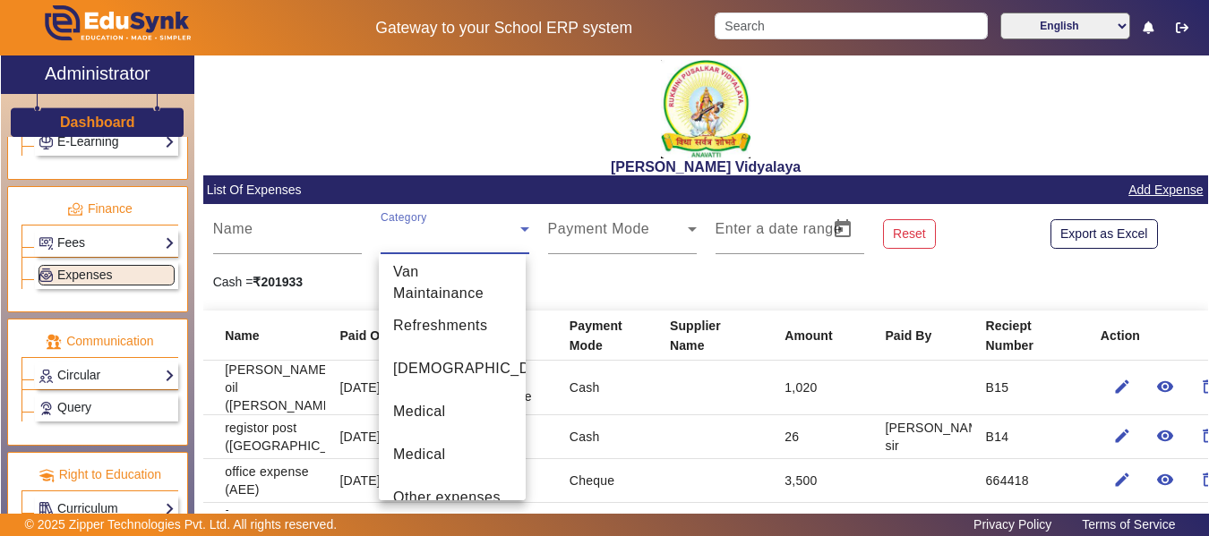
scroll to position [262, 0]
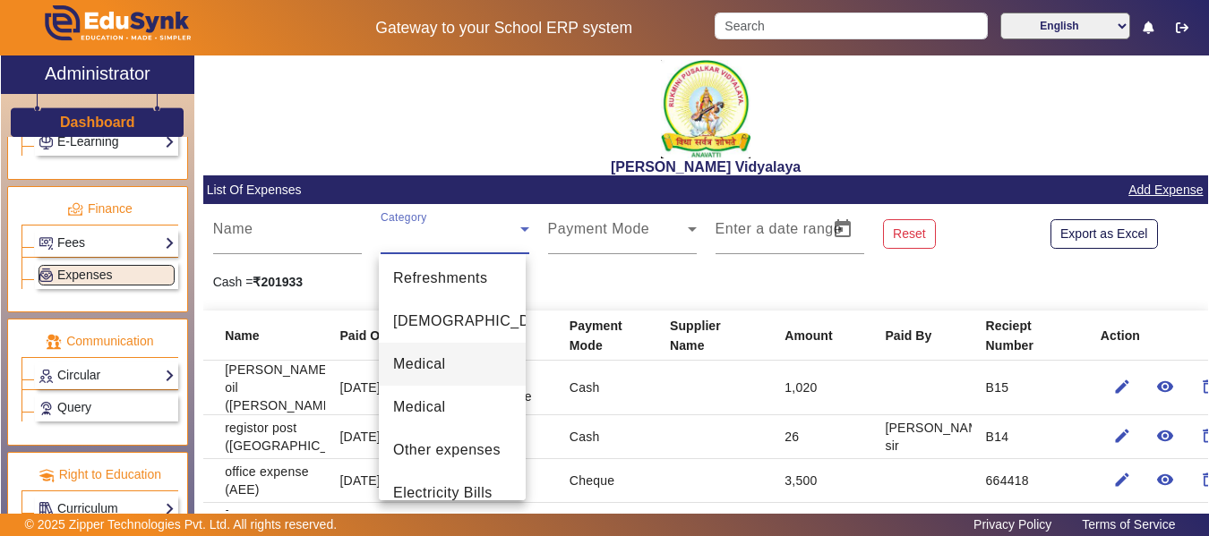
click at [437, 365] on span "Medical" at bounding box center [419, 364] width 53 height 21
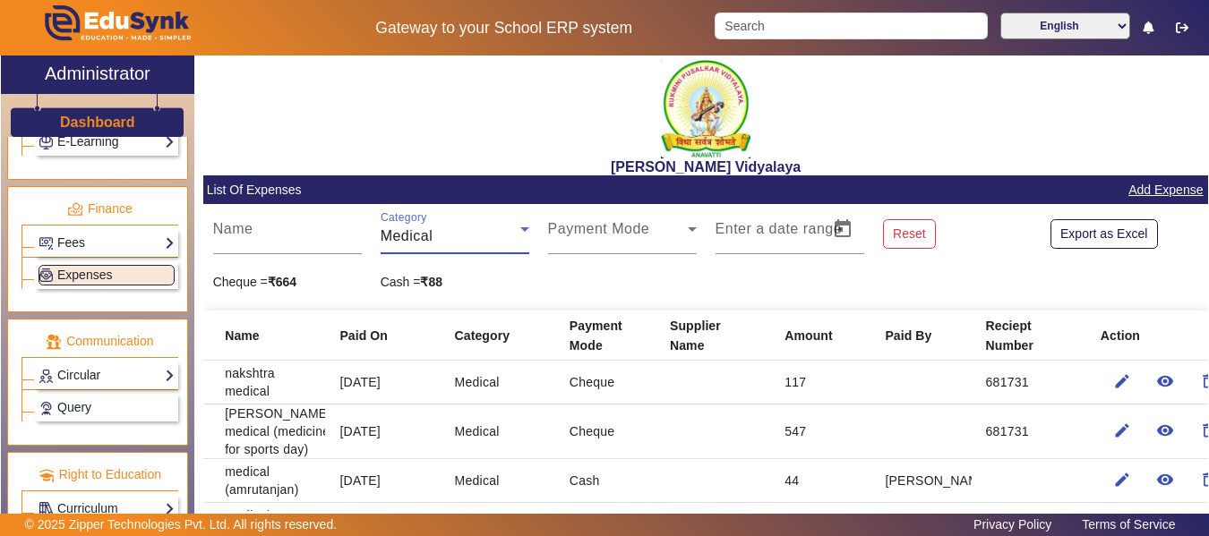
click at [420, 227] on div "Medical" at bounding box center [451, 236] width 140 height 21
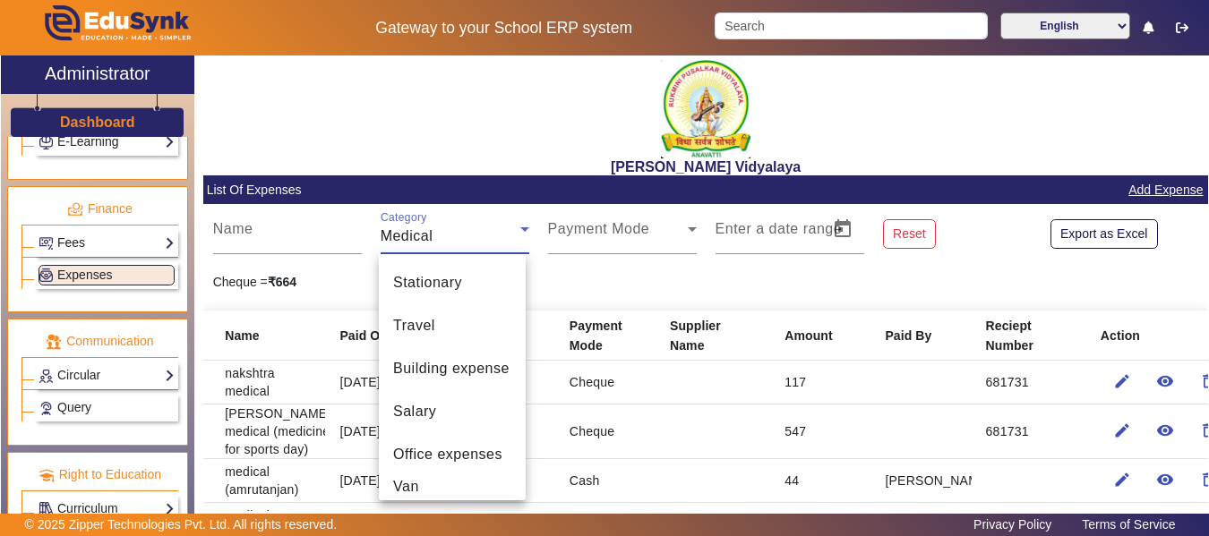
scroll to position [148, 0]
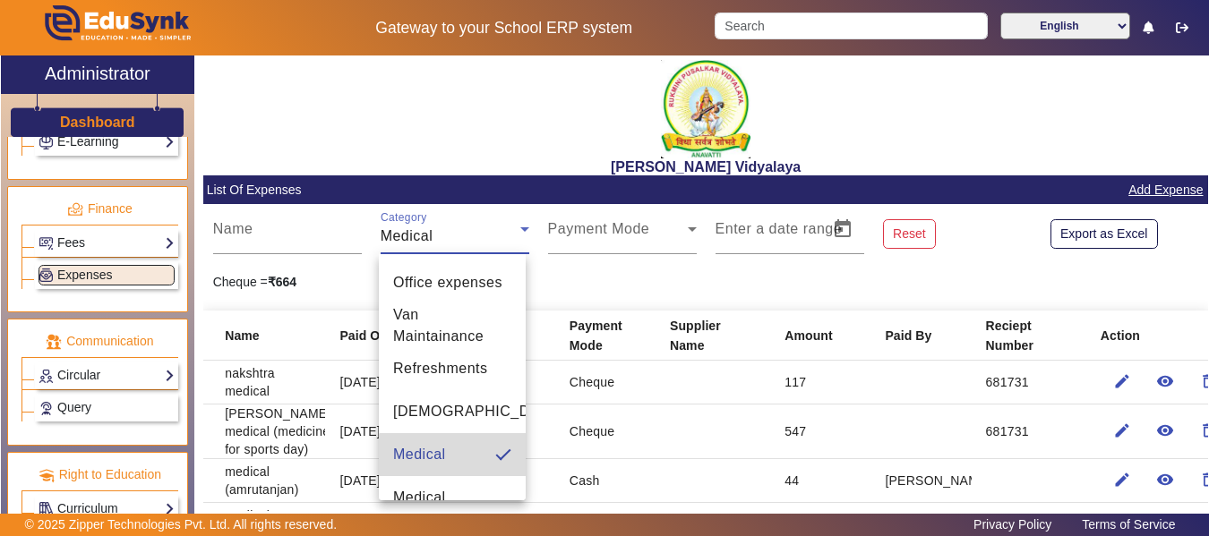
click at [517, 491] on div "Stationary Travel Building expense Salary Office expenses Van Maintainance Refr…" at bounding box center [452, 377] width 147 height 246
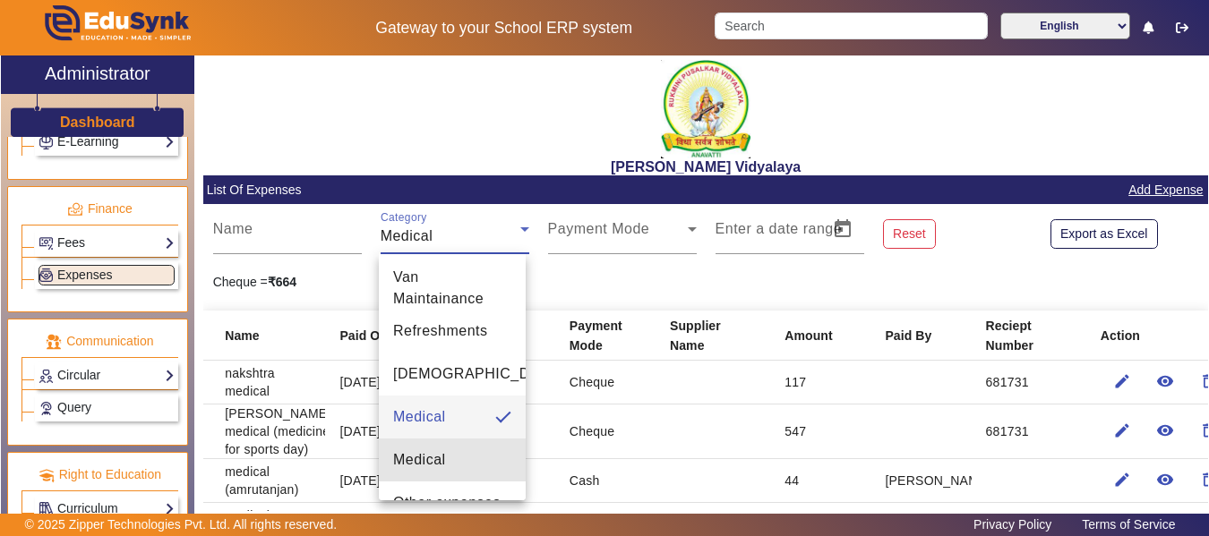
click at [517, 491] on div "Stationary Travel Building expense Salary Office expenses Van Maintainance Refr…" at bounding box center [452, 377] width 147 height 246
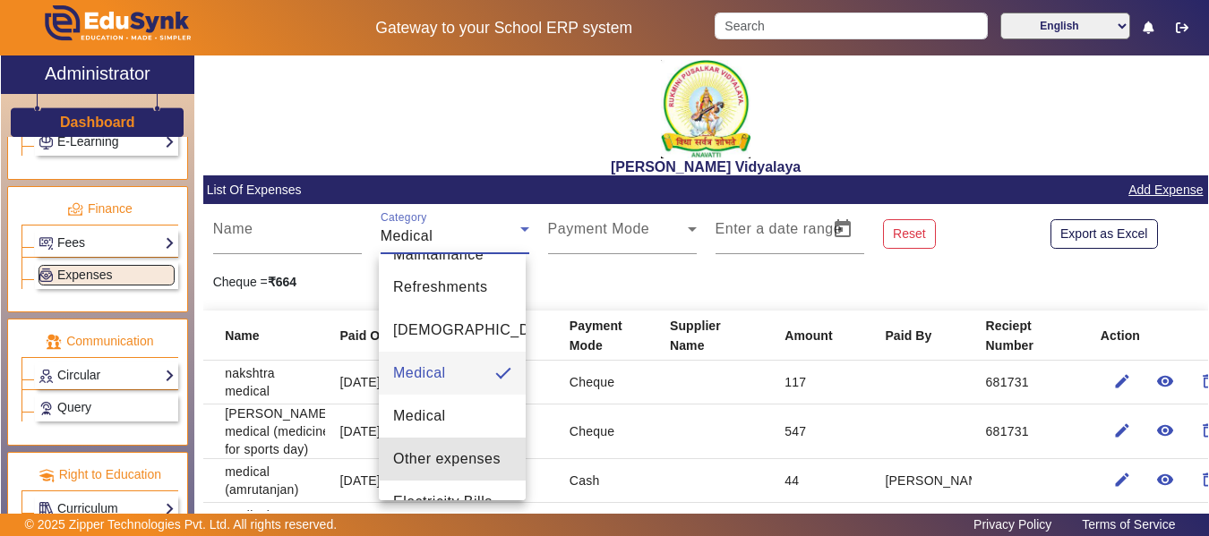
click at [517, 491] on div "Stationary Travel Building expense Salary Office expenses Van Maintainance Refr…" at bounding box center [452, 377] width 147 height 246
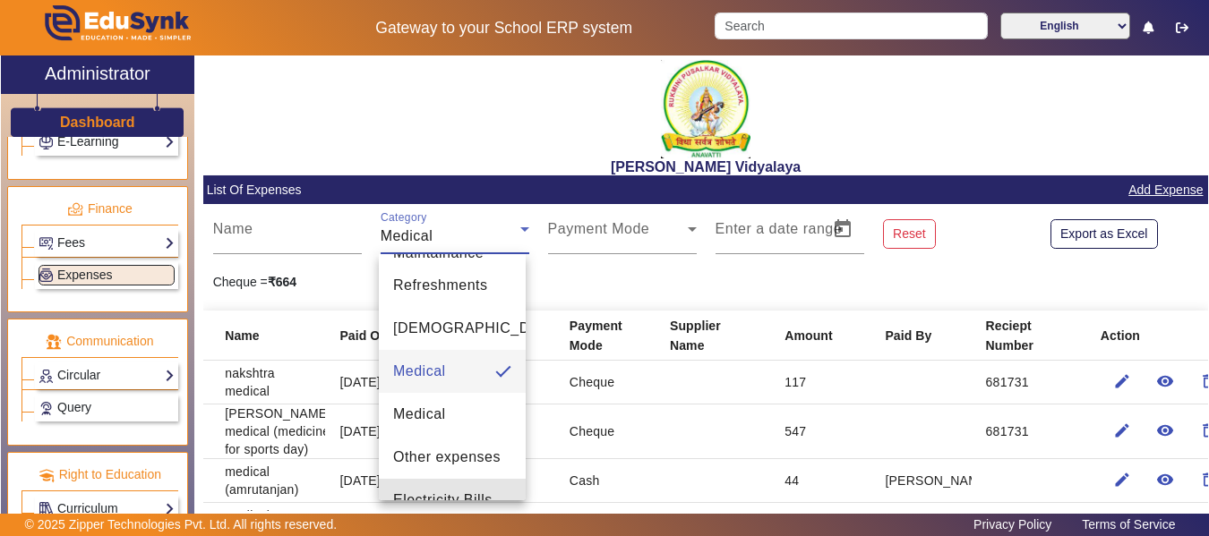
scroll to position [291, 0]
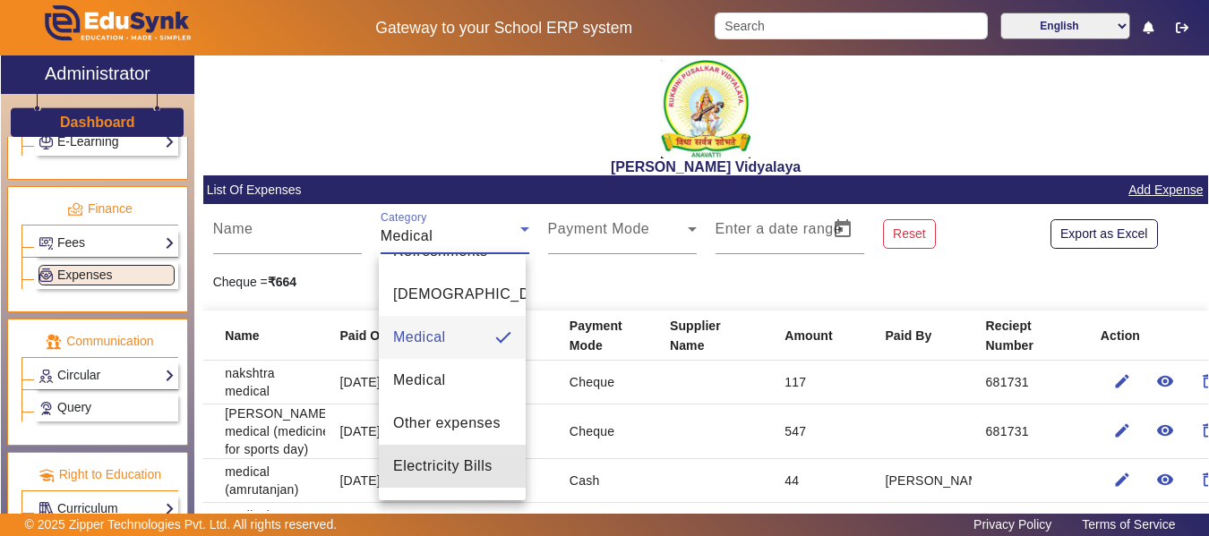
click at [517, 491] on div "Stationary Travel Building expense Salary Office expenses Van Maintainance Refr…" at bounding box center [452, 377] width 147 height 246
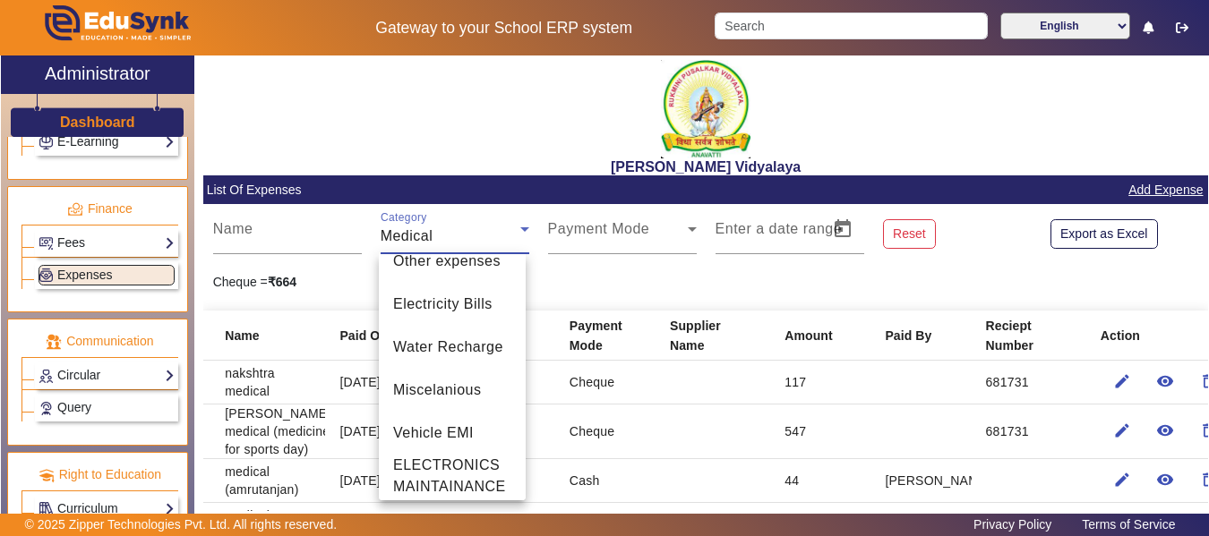
scroll to position [456, 0]
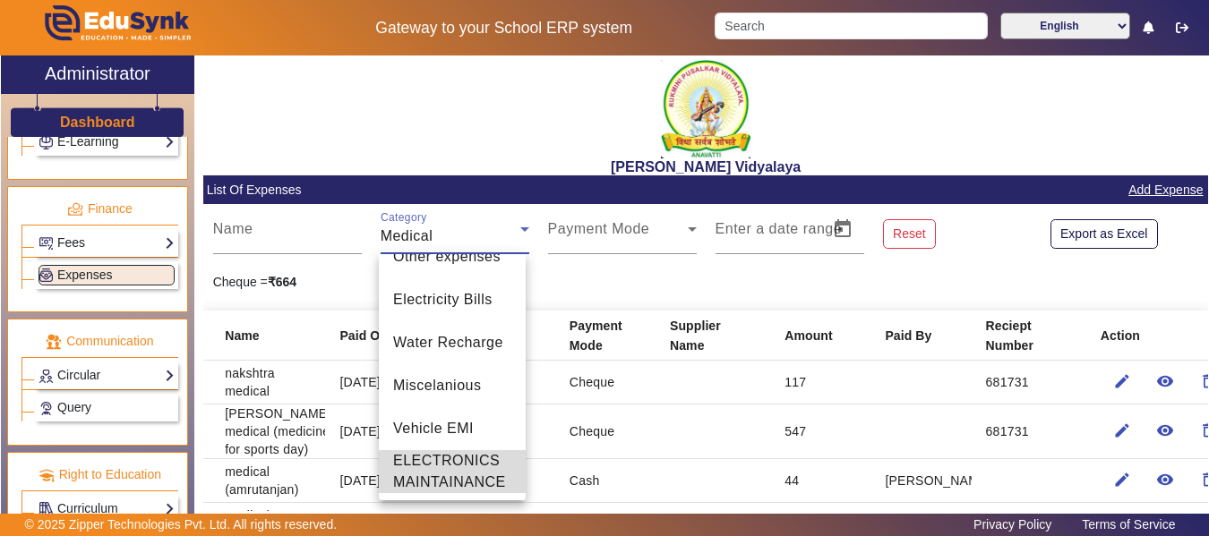
click at [470, 477] on span "ELECTRONICS MAINTAINANCE" at bounding box center [452, 471] width 118 height 43
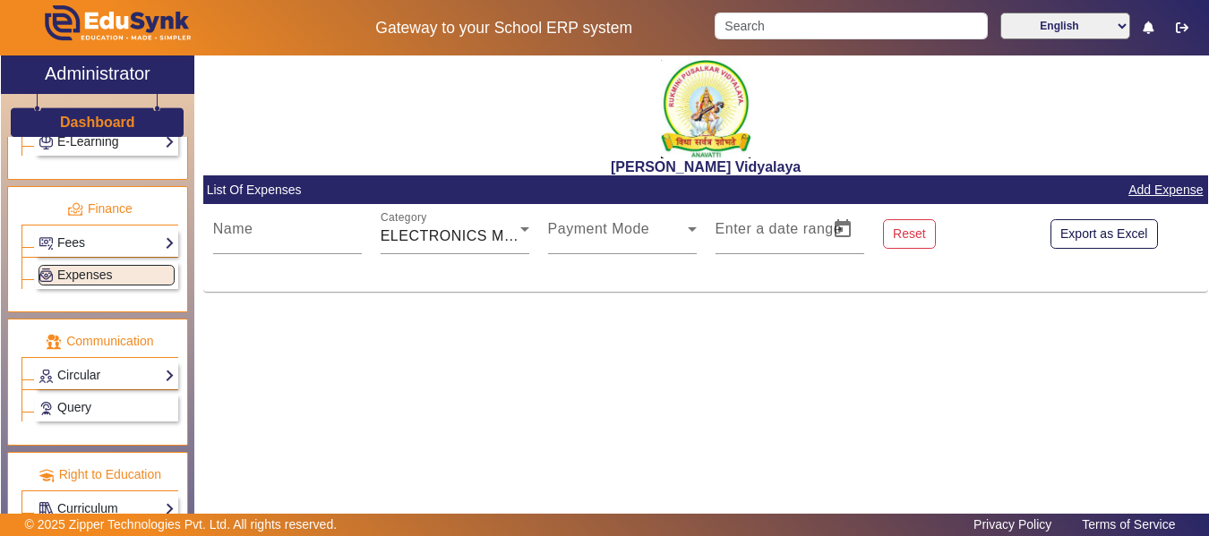
click at [1174, 195] on link "Add Expense" at bounding box center [1165, 190] width 78 height 22
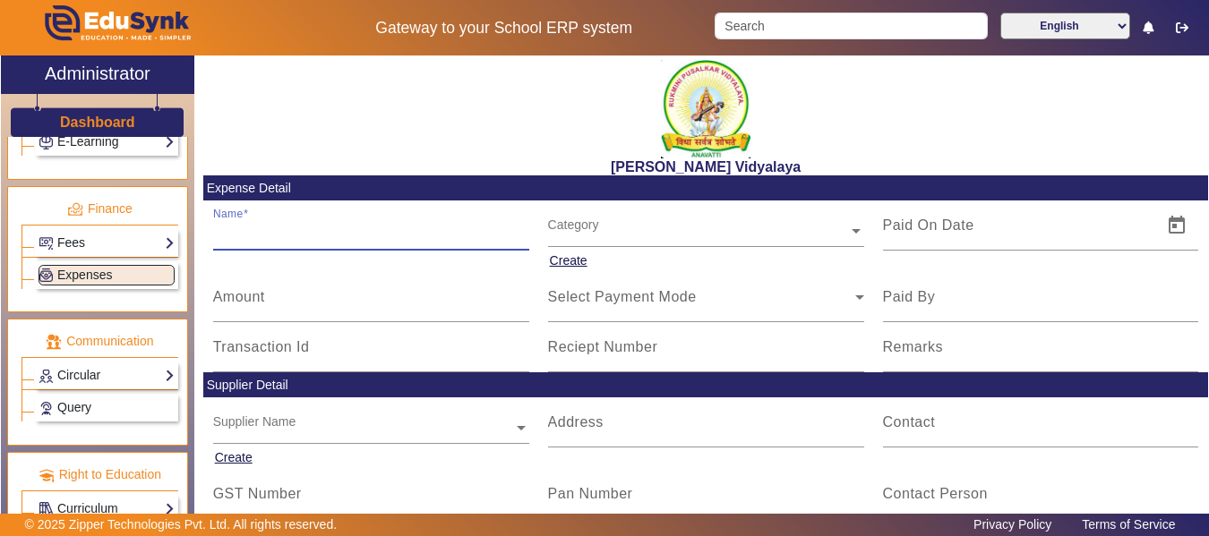
click at [275, 228] on input "Name" at bounding box center [371, 232] width 316 height 21
type input "H"
type input "h"
type input "HP 1020 Printer repair charge"
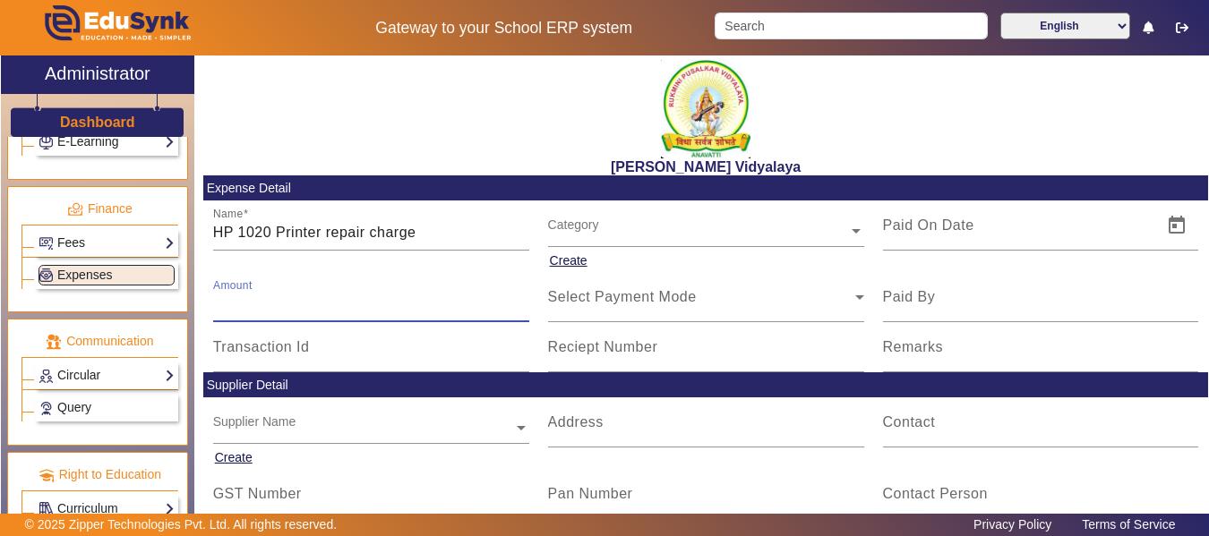
click at [268, 297] on input "Amount" at bounding box center [371, 304] width 316 height 21
type input "1550"
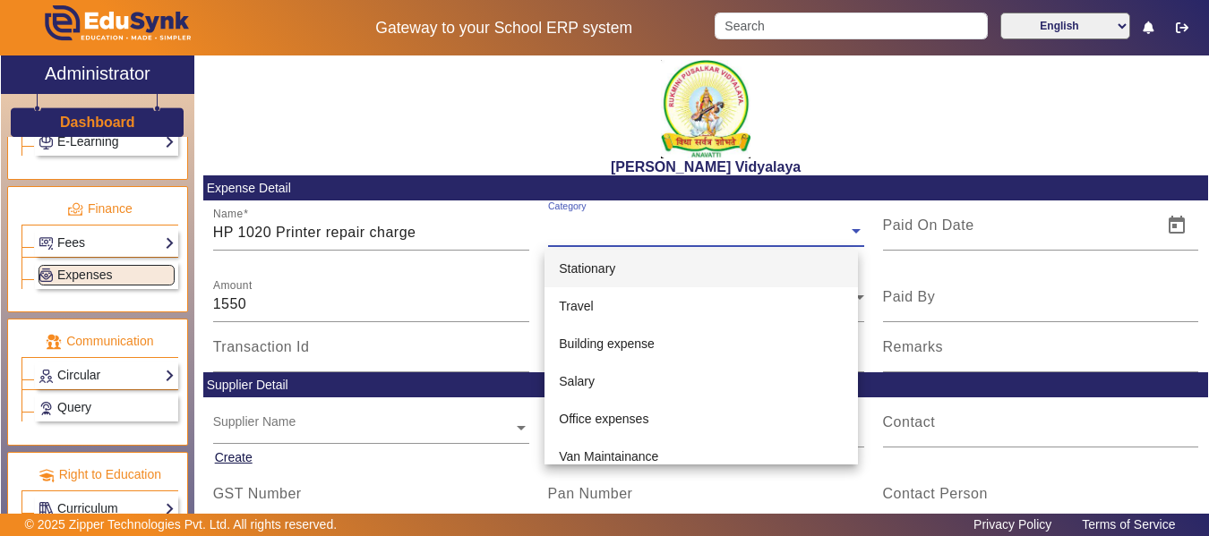
click at [587, 232] on input "text" at bounding box center [706, 231] width 316 height 19
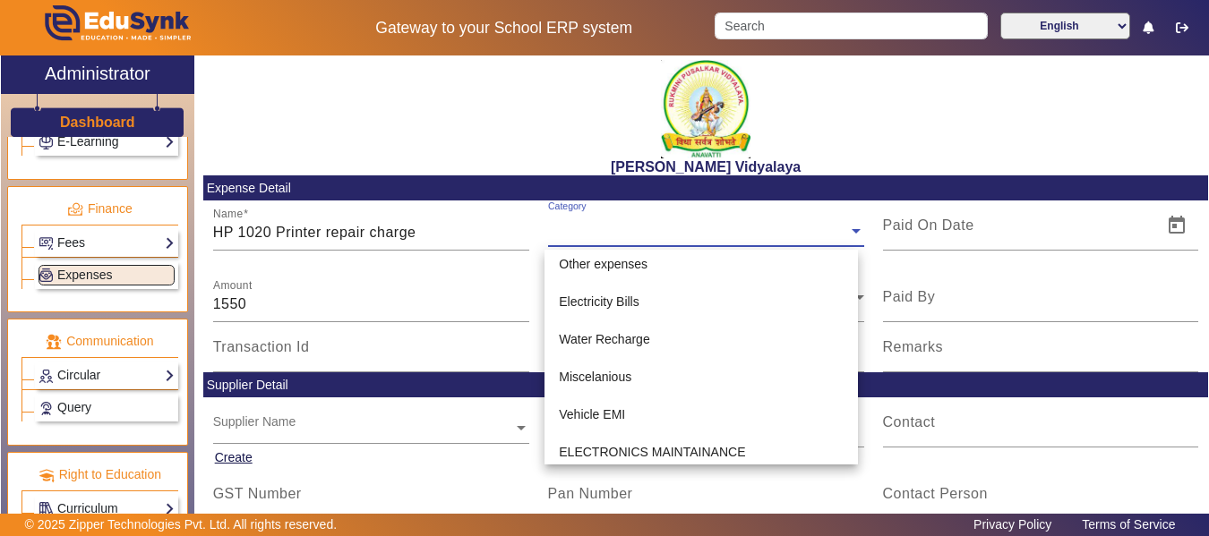
scroll to position [387, 0]
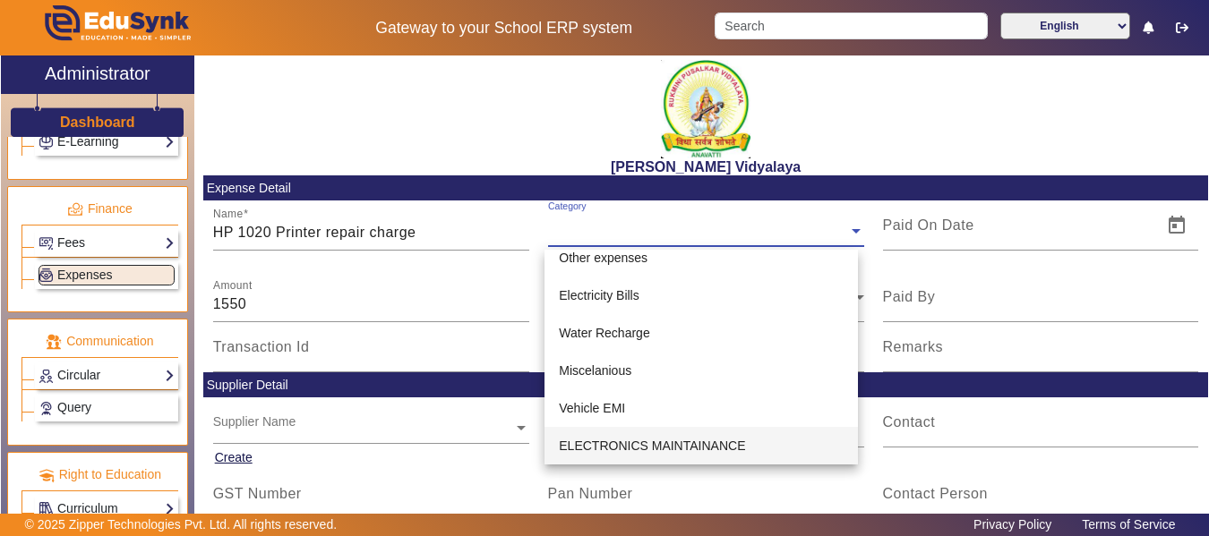
click at [756, 454] on div "ELECTRONICS MAINTAINANCE" at bounding box center [700, 446] width 313 height 38
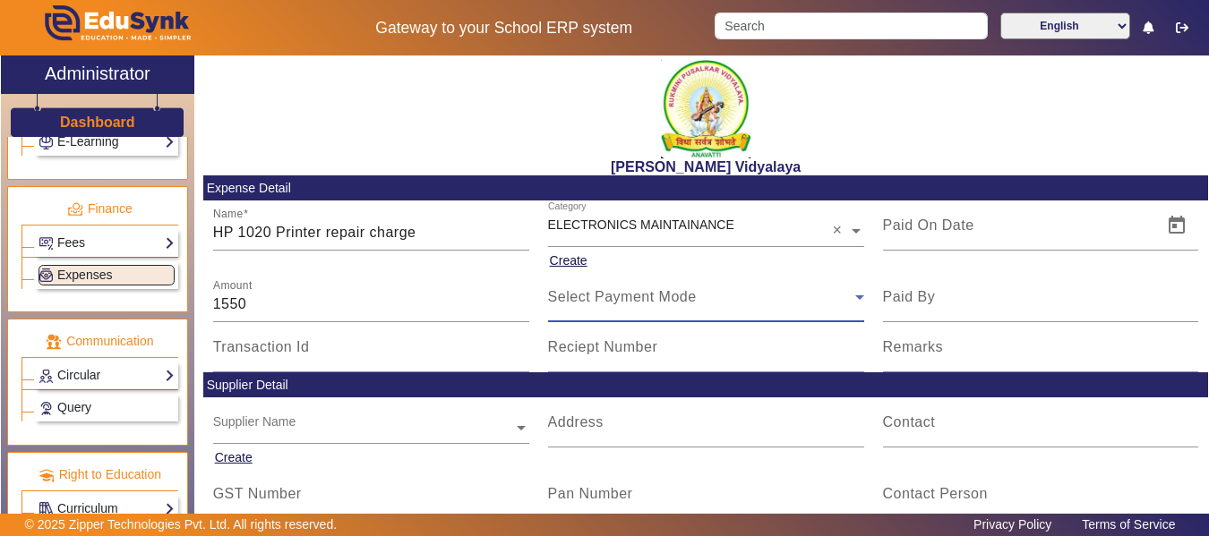
click at [678, 303] on span "Select Payment Mode" at bounding box center [622, 296] width 149 height 15
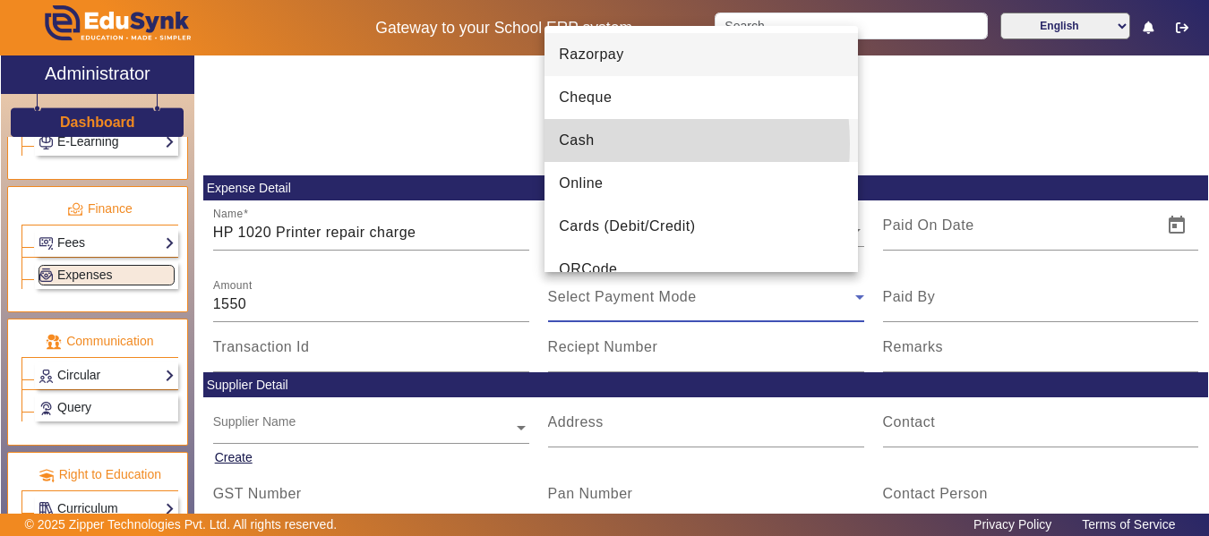
click at [585, 144] on span "Cash" at bounding box center [576, 140] width 35 height 21
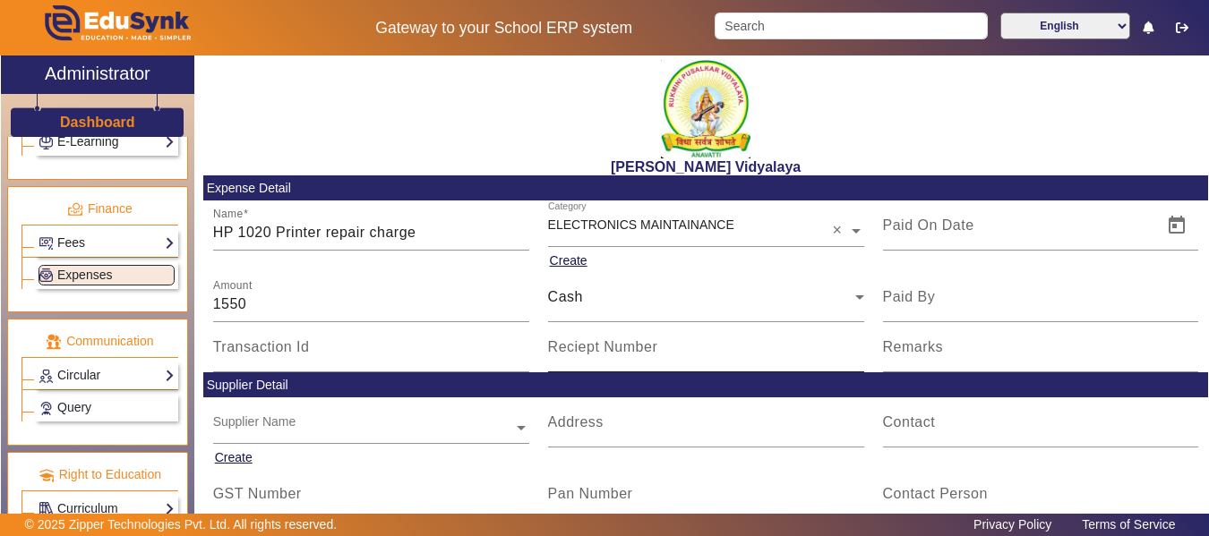
click at [577, 346] on mat-label "Reciept Number" at bounding box center [603, 346] width 110 height 15
click at [577, 346] on input "Reciept Number" at bounding box center [706, 354] width 316 height 21
type input "B16"
click at [1161, 222] on span "Open calendar" at bounding box center [1176, 225] width 43 height 43
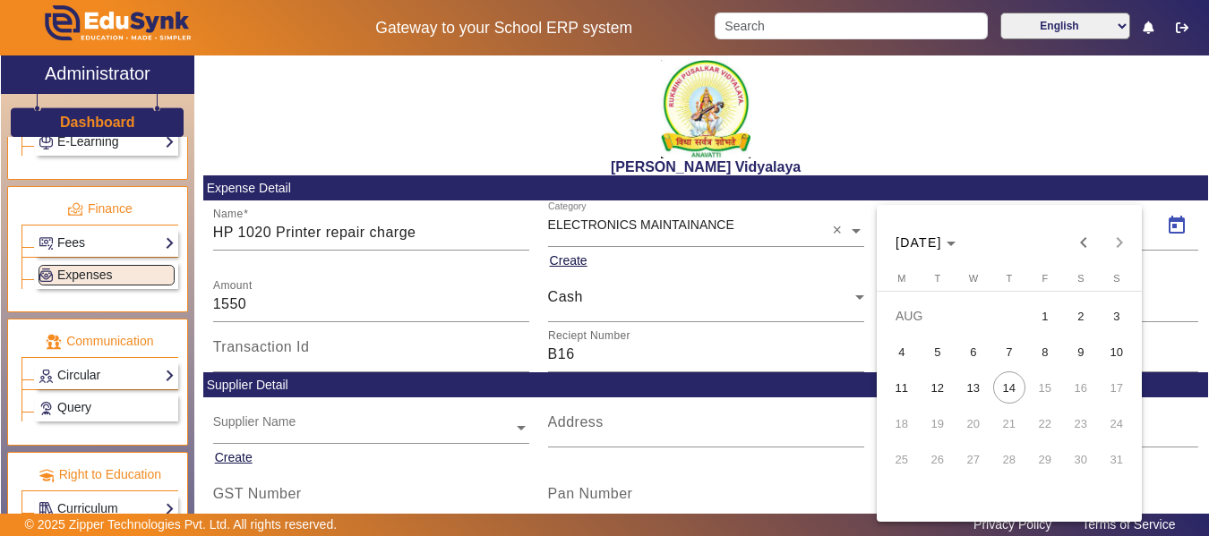
click at [967, 359] on span "6" at bounding box center [973, 352] width 32 height 32
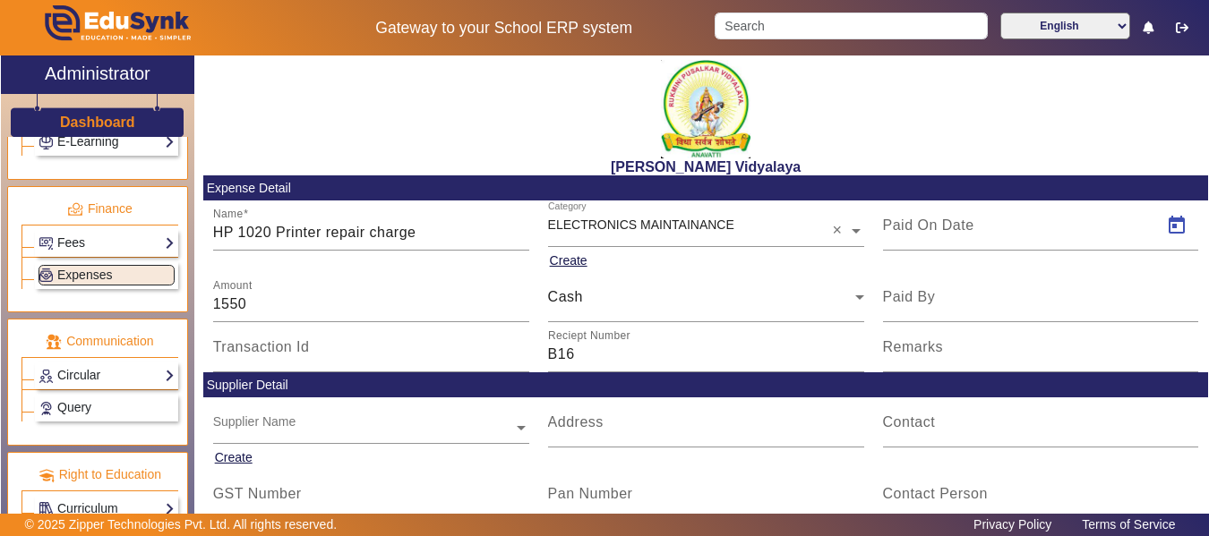
type input "[DATE]"
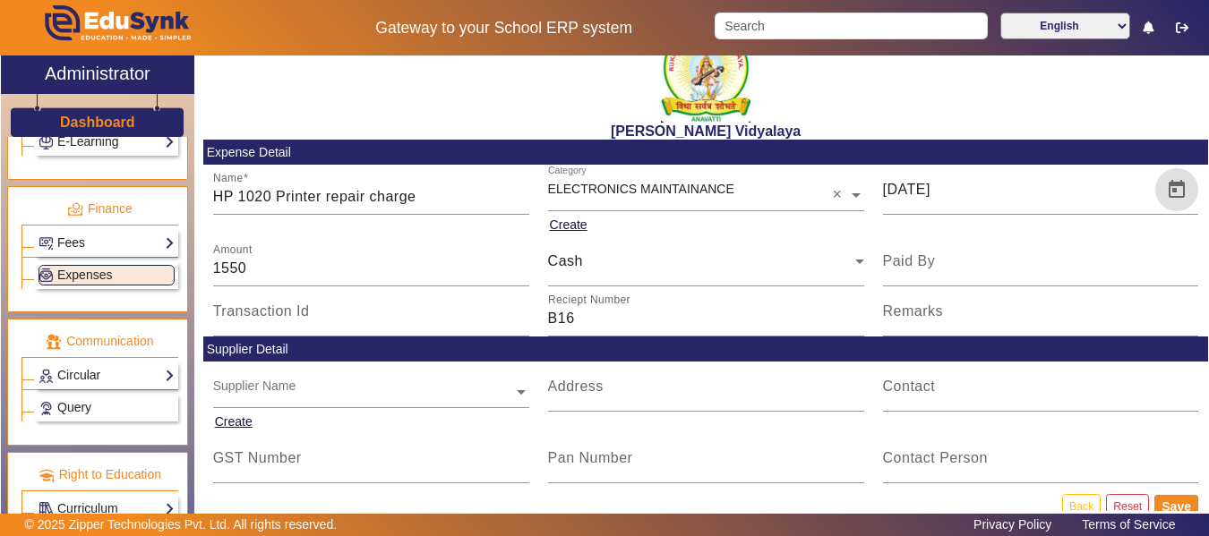
scroll to position [67, 0]
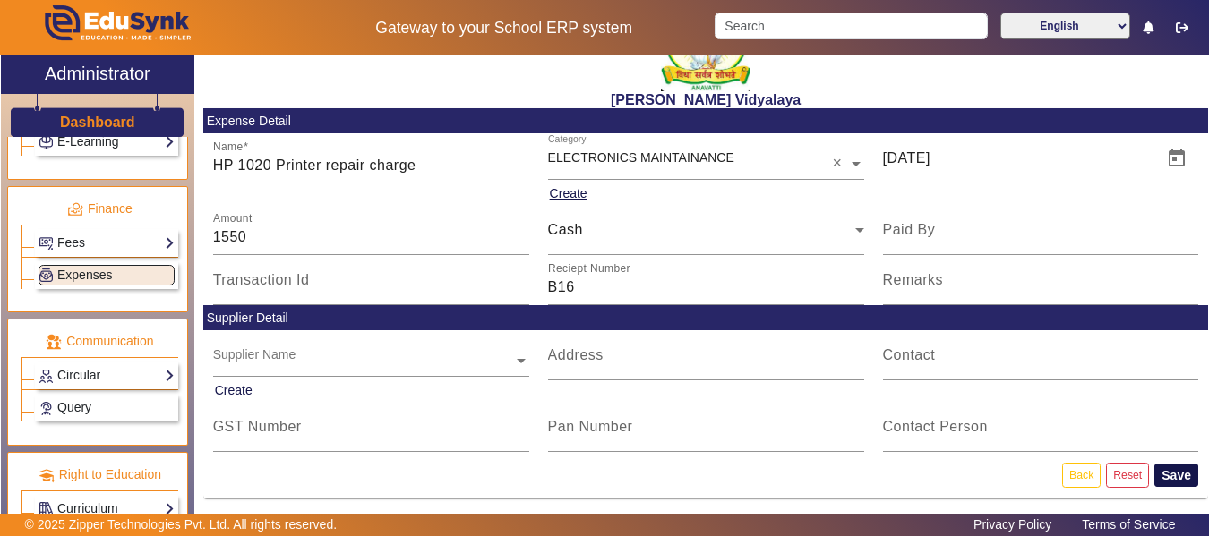
click at [1160, 473] on button "Save" at bounding box center [1176, 475] width 44 height 23
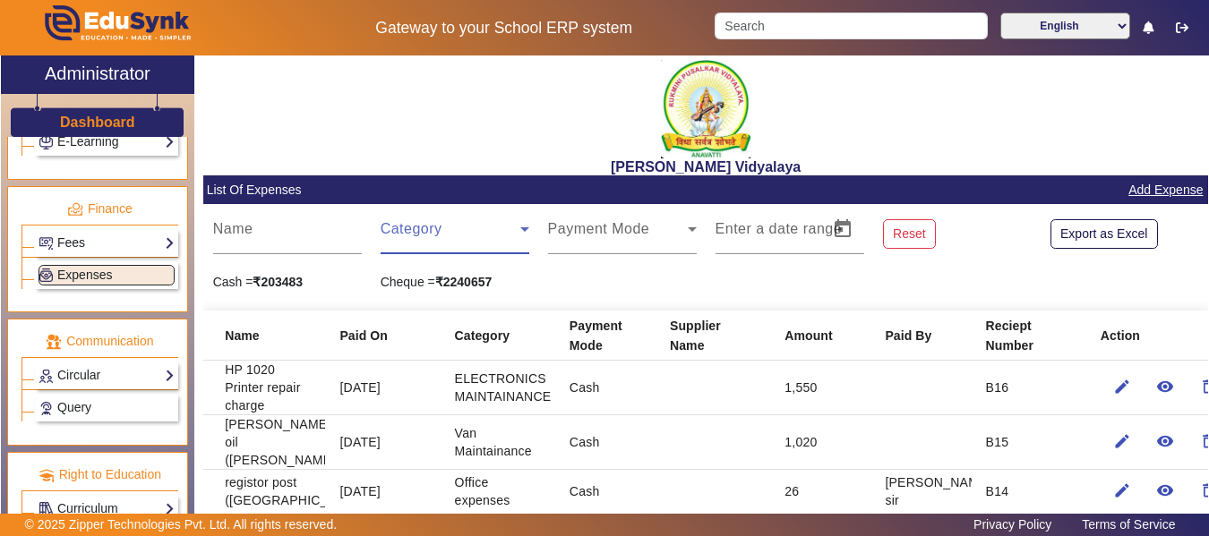
click at [389, 237] on span at bounding box center [451, 236] width 140 height 21
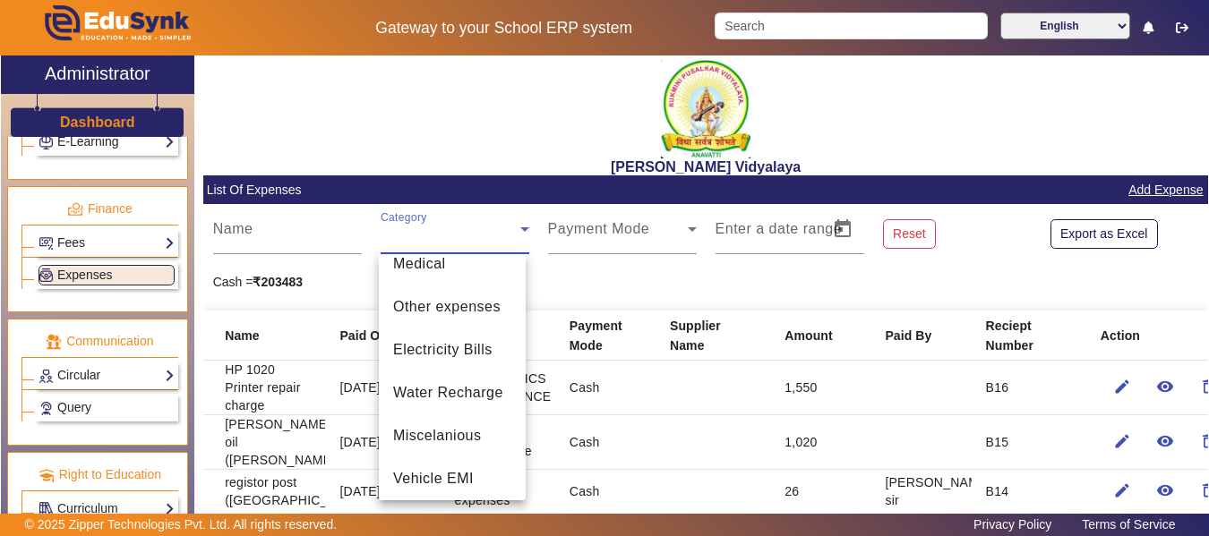
scroll to position [441, 0]
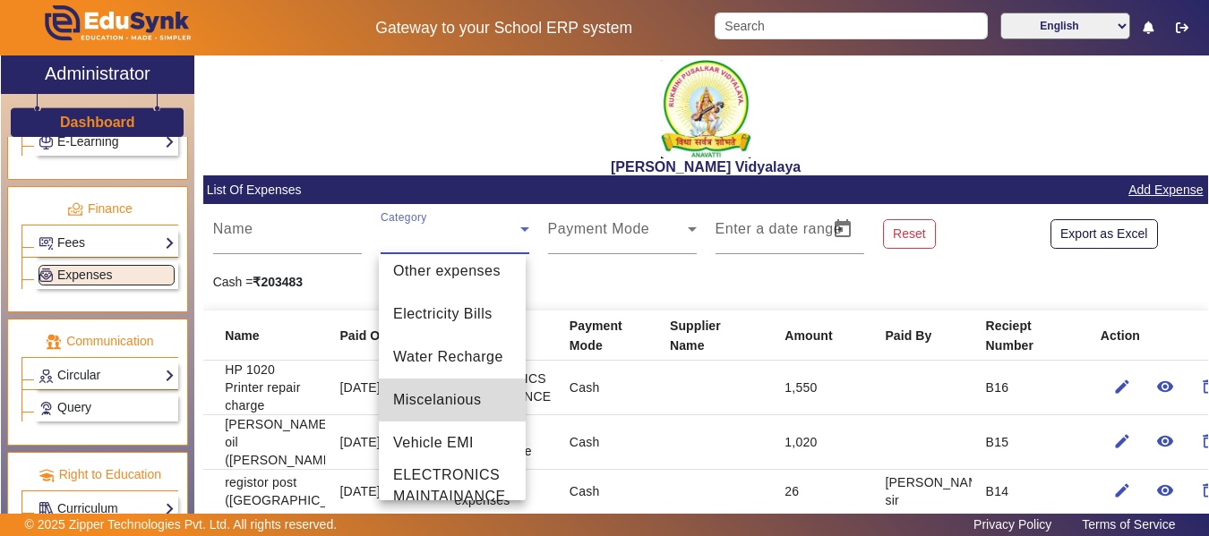
click at [460, 399] on span "Miscelanious" at bounding box center [437, 399] width 88 height 21
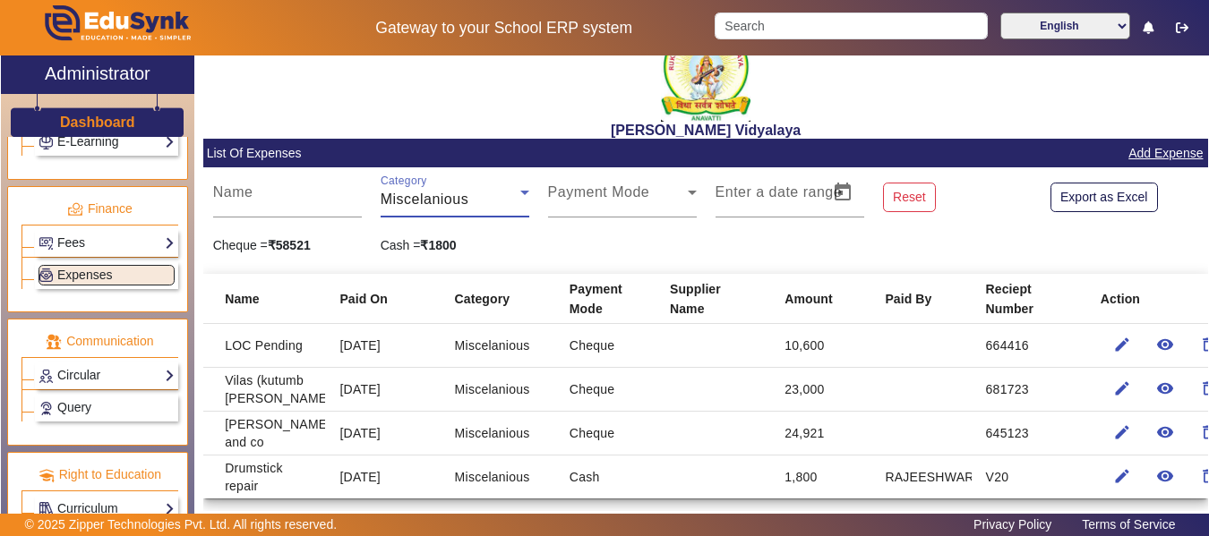
scroll to position [47, 0]
click at [1168, 146] on link "Add Expense" at bounding box center [1165, 153] width 78 height 22
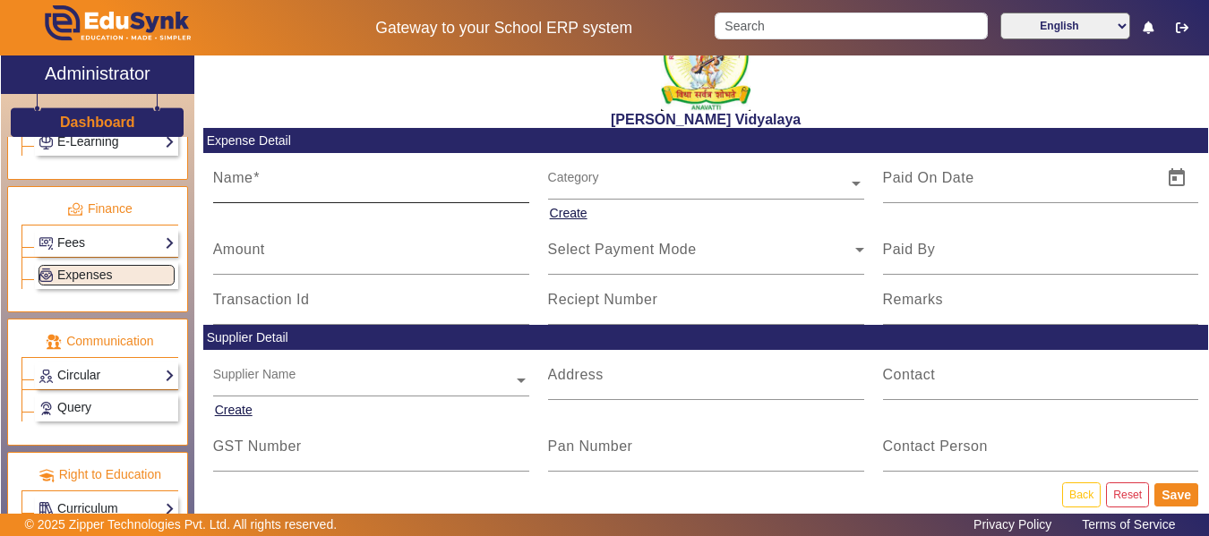
click at [299, 174] on div "Name" at bounding box center [371, 178] width 316 height 50
type input "Drumstet repair charge"
click at [258, 254] on mat-label "Amount" at bounding box center [239, 249] width 52 height 15
click at [258, 254] on input "Amount" at bounding box center [371, 256] width 316 height 21
type input "1700"
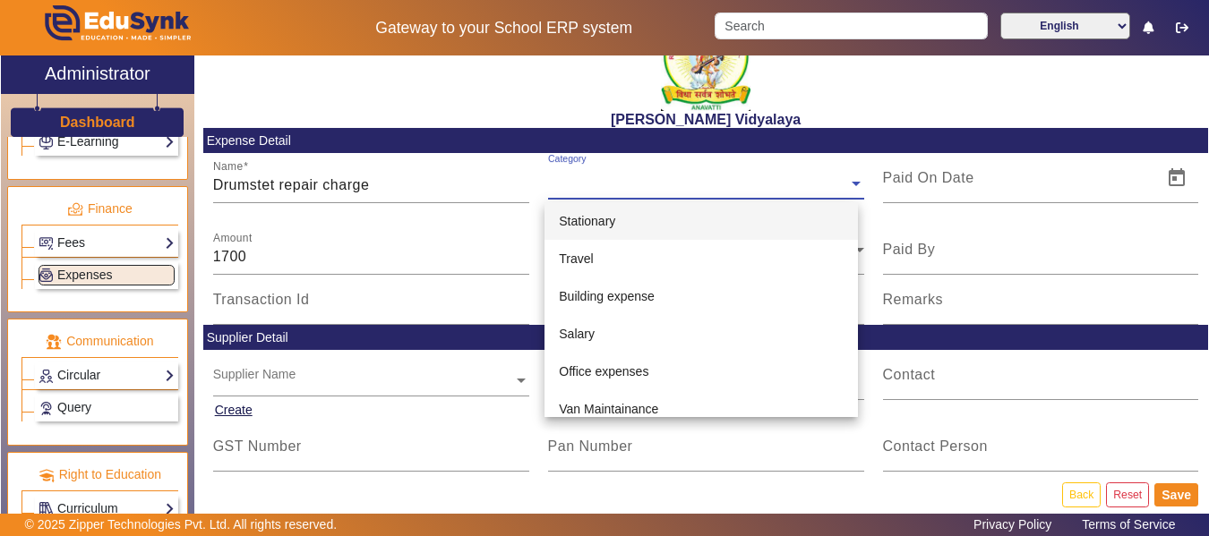
click at [609, 182] on input "text" at bounding box center [706, 184] width 316 height 19
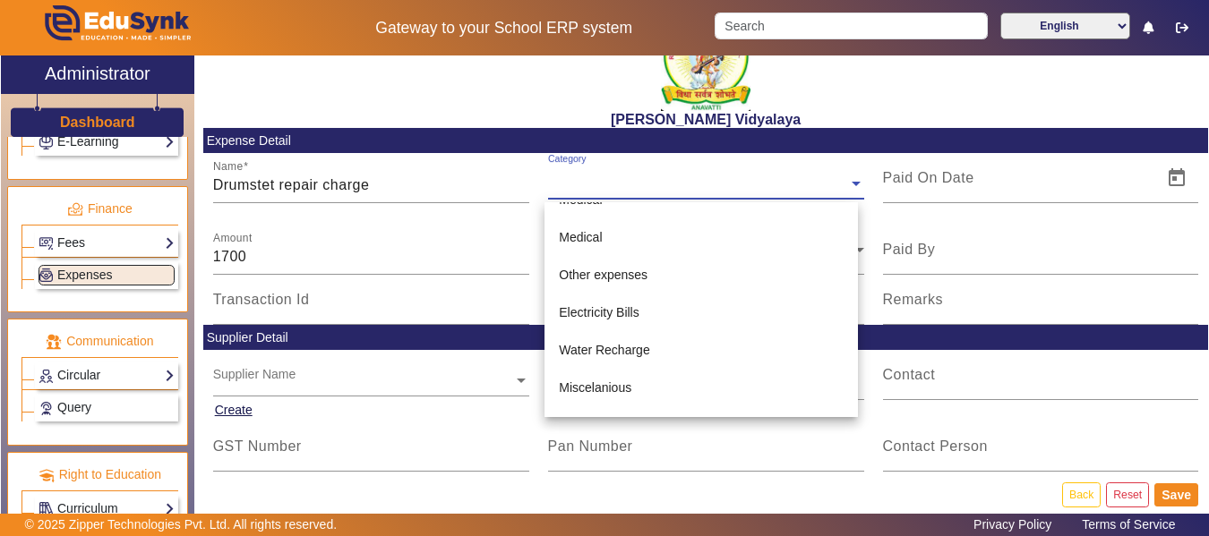
scroll to position [358, 0]
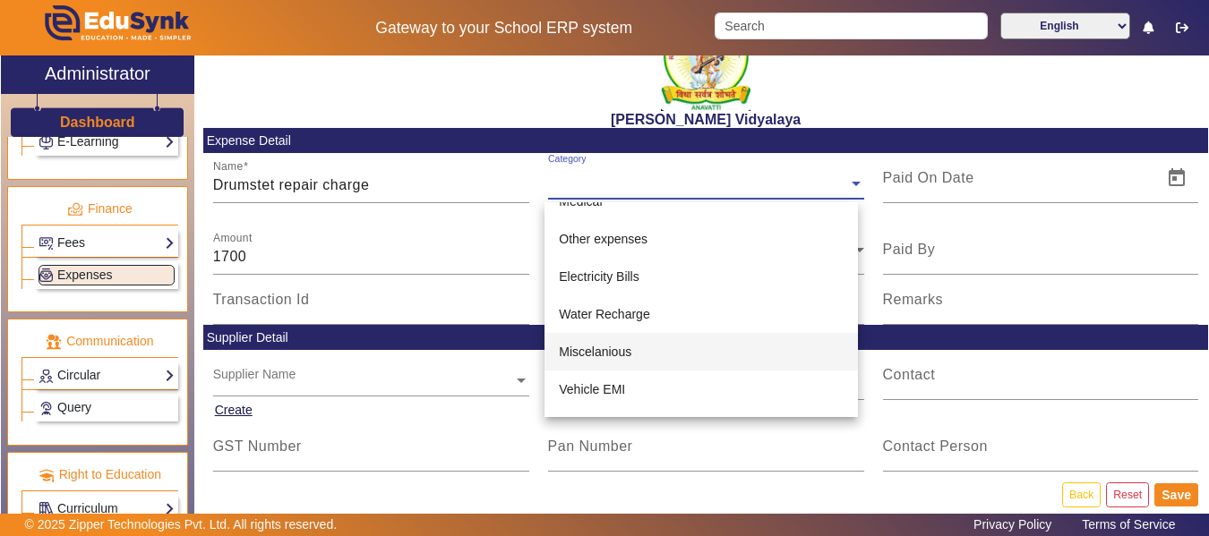
click at [612, 348] on span "Miscelanious" at bounding box center [595, 352] width 73 height 14
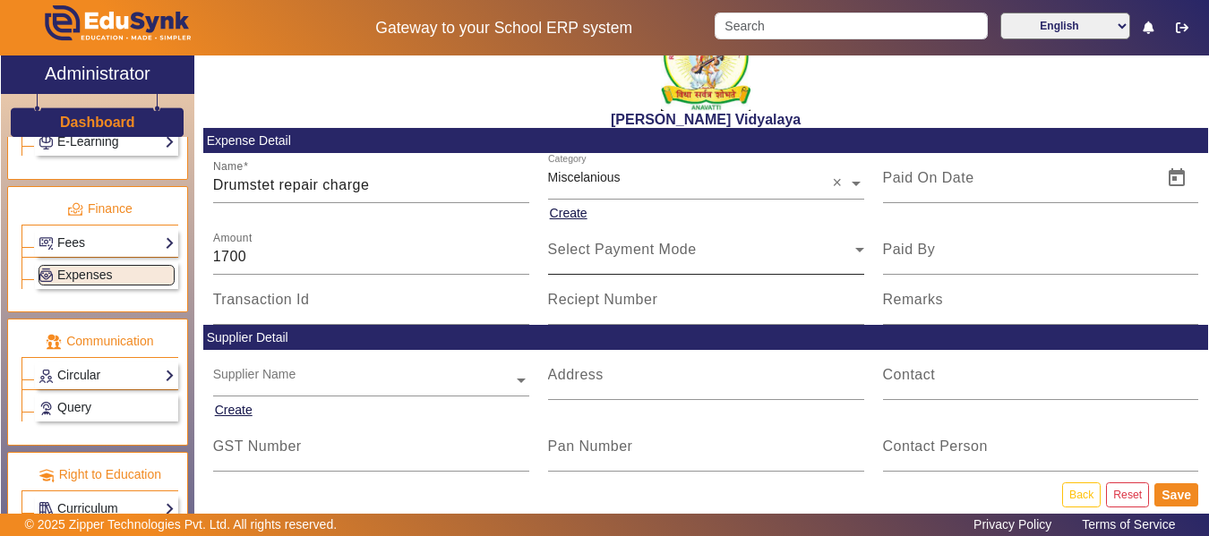
click at [596, 261] on div "Select Payment Mode" at bounding box center [706, 250] width 316 height 50
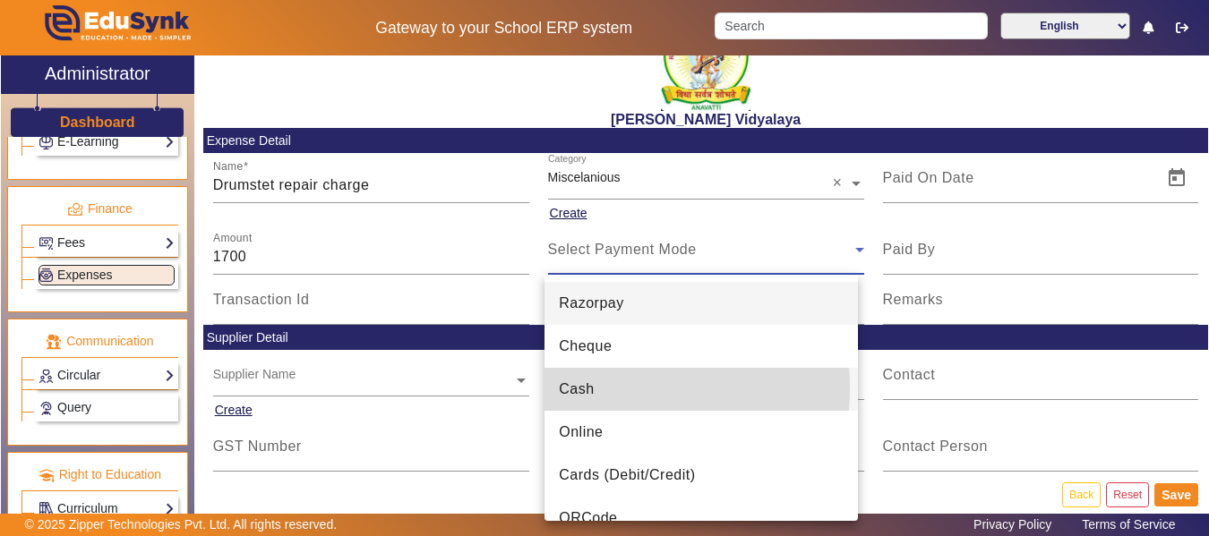
click at [574, 388] on span "Cash" at bounding box center [576, 389] width 35 height 21
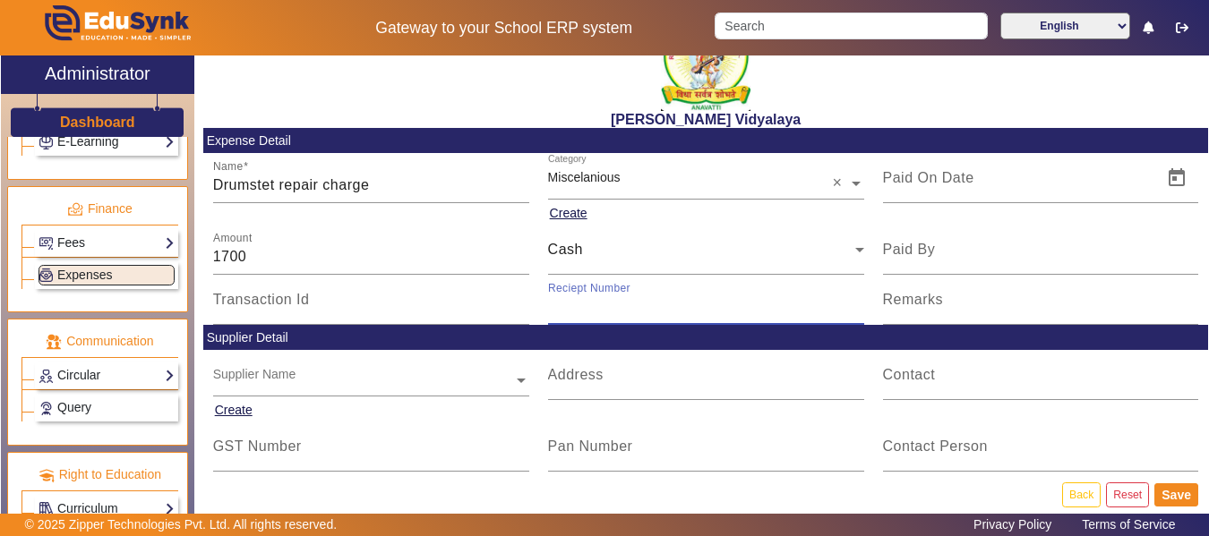
click at [562, 314] on input "Reciept Number" at bounding box center [706, 306] width 316 height 21
click at [586, 301] on input "Reciept Number" at bounding box center [706, 306] width 316 height 21
type input "V142"
